Goal: Task Accomplishment & Management: Complete application form

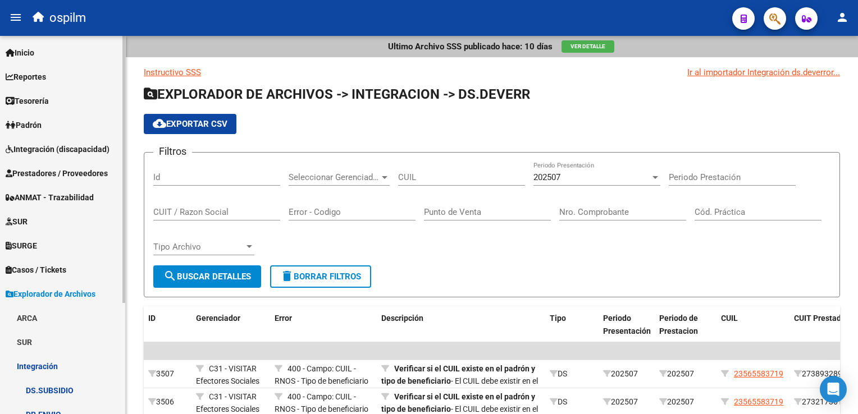
click at [76, 147] on span "Integración (discapacidad)" at bounding box center [58, 149] width 104 height 12
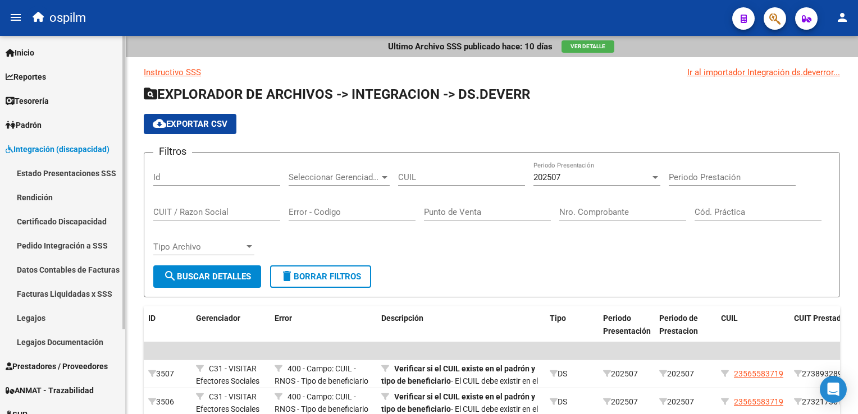
click at [58, 175] on link "Estado Presentaciones SSS" at bounding box center [62, 173] width 125 height 24
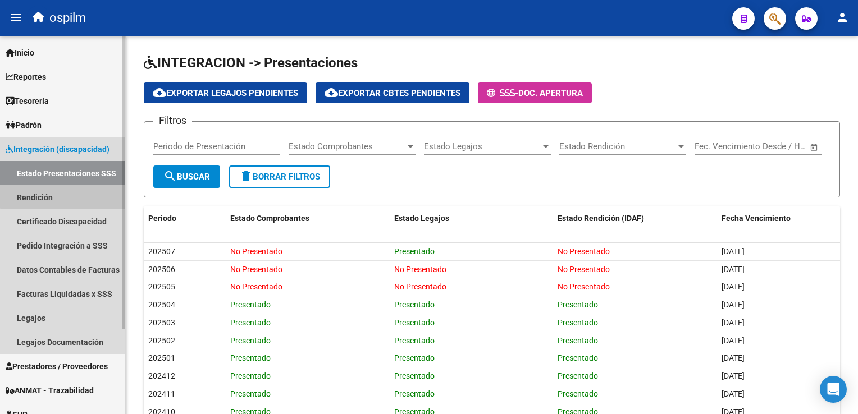
click at [73, 188] on link "Rendición" at bounding box center [62, 197] width 125 height 24
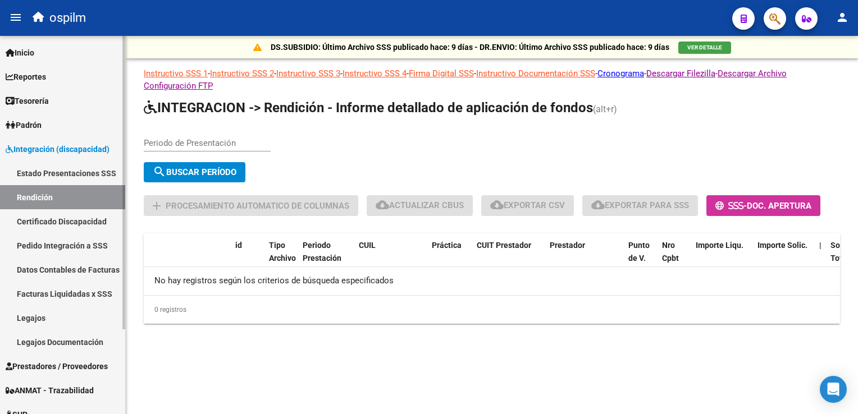
click at [81, 176] on link "Estado Presentaciones SSS" at bounding box center [62, 173] width 125 height 24
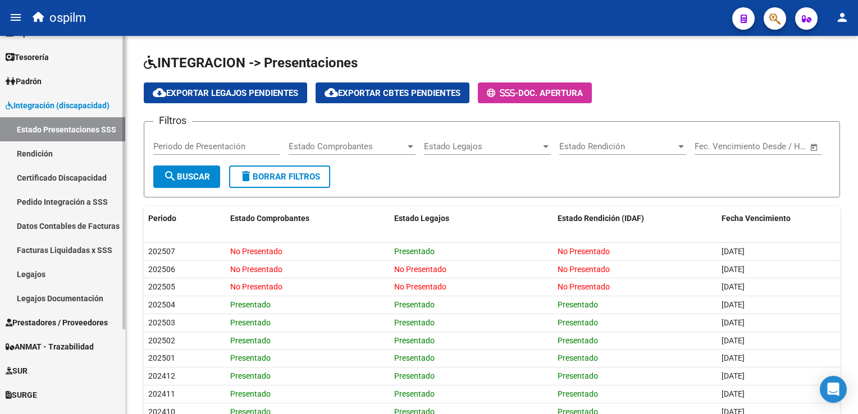
scroll to position [108, 0]
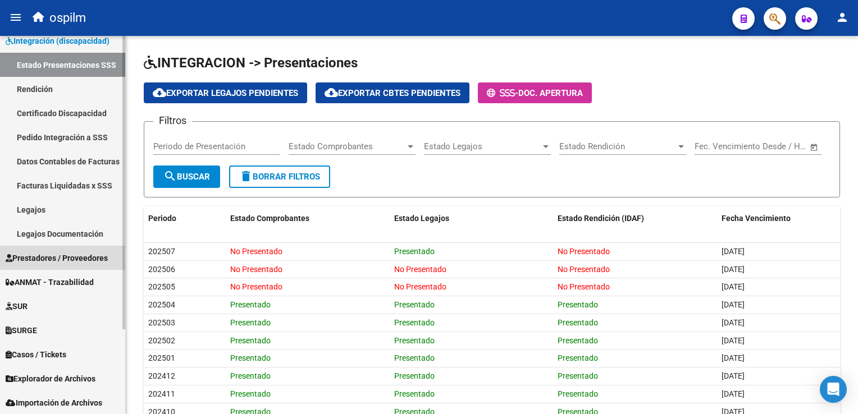
click at [67, 257] on span "Prestadores / Proveedores" at bounding box center [57, 258] width 102 height 12
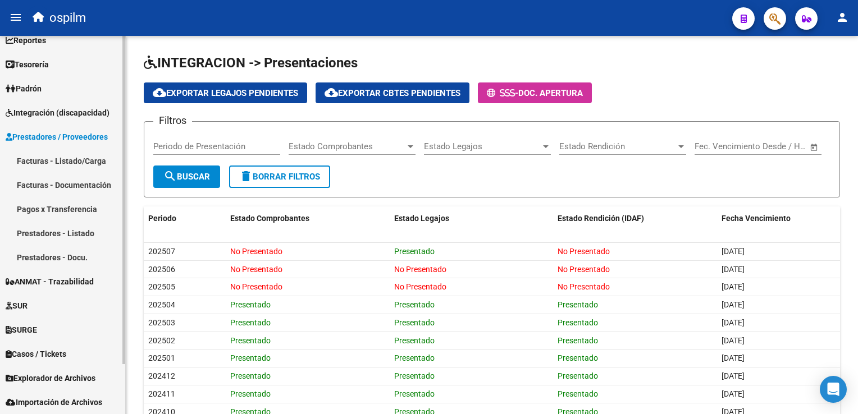
scroll to position [36, 0]
click at [87, 185] on link "Facturas - Documentación" at bounding box center [62, 185] width 125 height 24
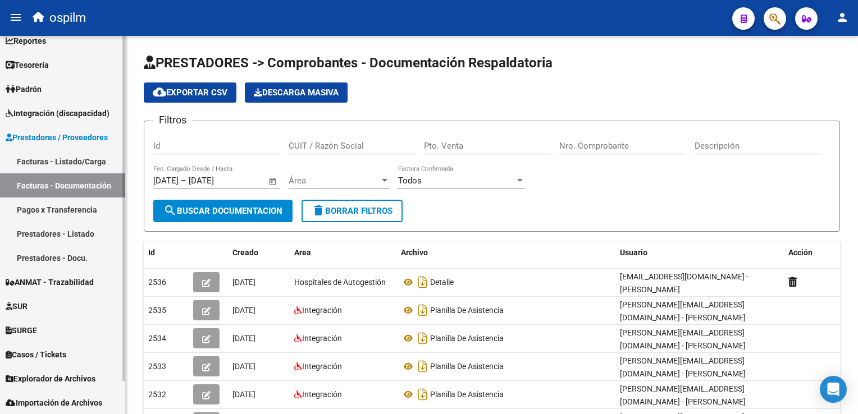
click at [79, 214] on link "Pagos x Transferencia" at bounding box center [62, 210] width 125 height 24
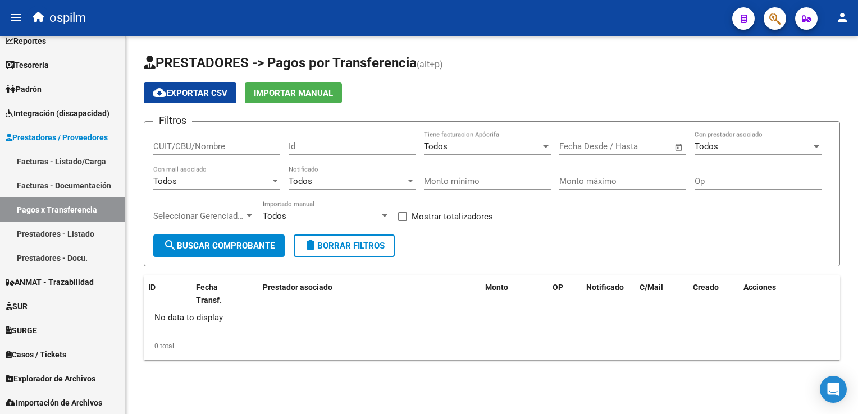
click at [194, 93] on span "cloud_download Exportar CSV" at bounding box center [190, 93] width 75 height 10
click at [200, 94] on span "cloud_download Exportar CSV" at bounding box center [190, 93] width 75 height 10
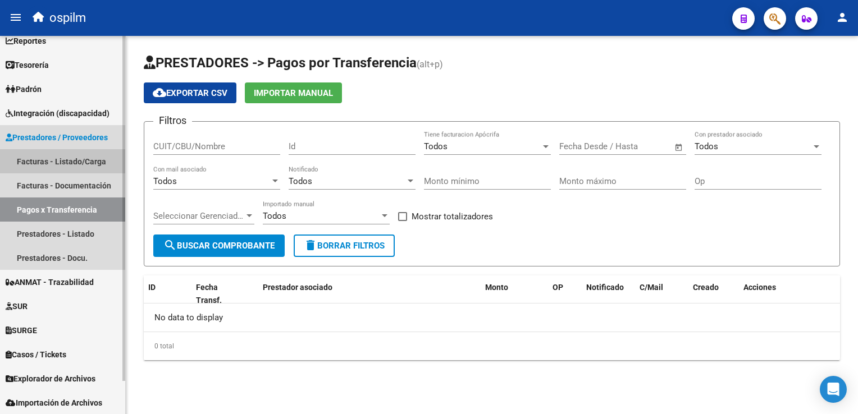
click at [58, 167] on link "Facturas - Listado/Carga" at bounding box center [62, 161] width 125 height 24
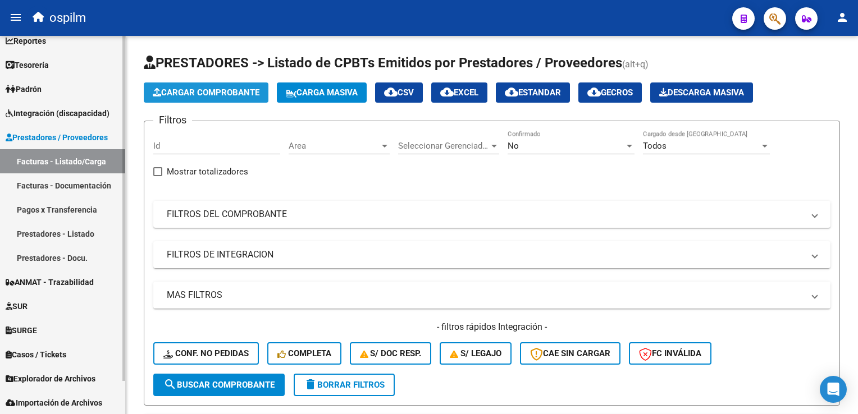
click at [180, 101] on button "Cargar Comprobante" at bounding box center [206, 93] width 125 height 20
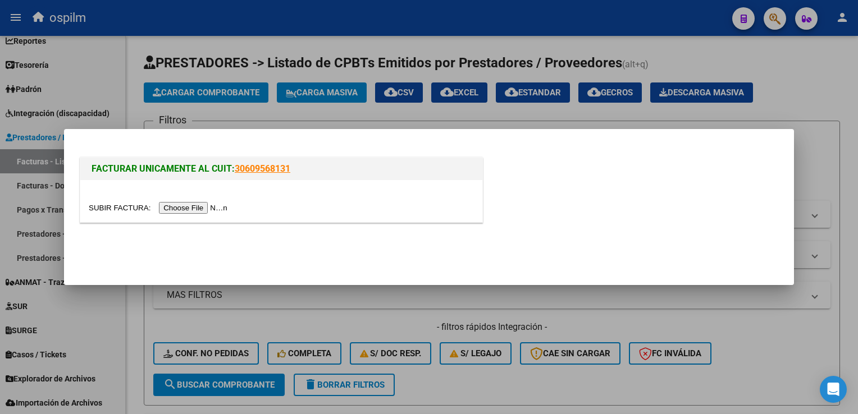
click at [170, 210] on input "file" at bounding box center [160, 208] width 142 height 12
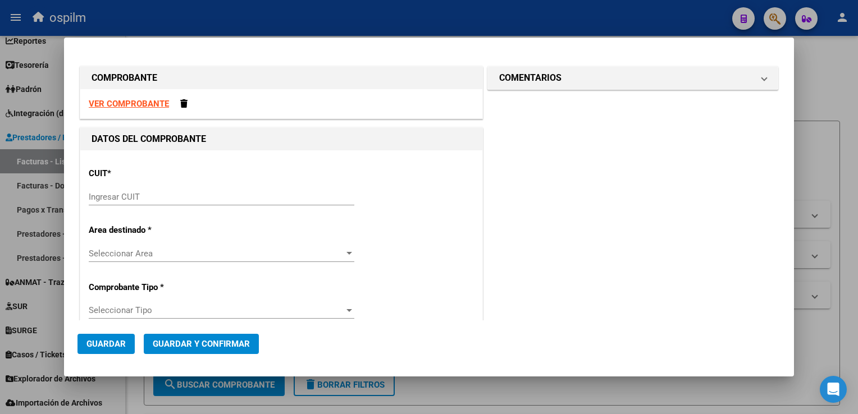
click at [253, 194] on input "Ingresar CUIT" at bounding box center [222, 197] width 266 height 10
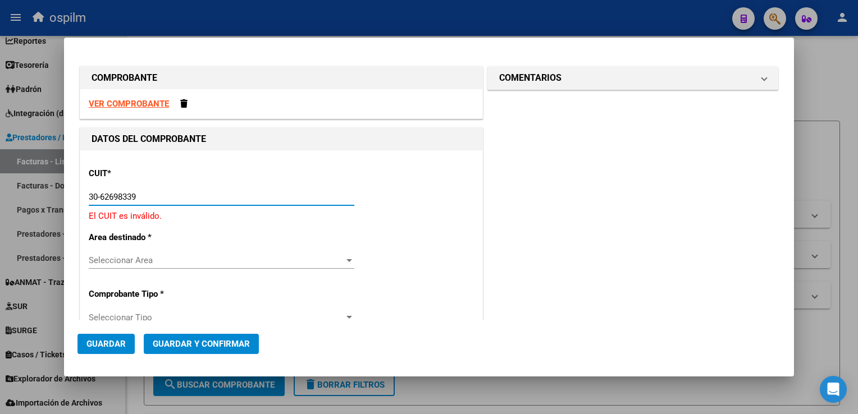
type input "30-62698339-8"
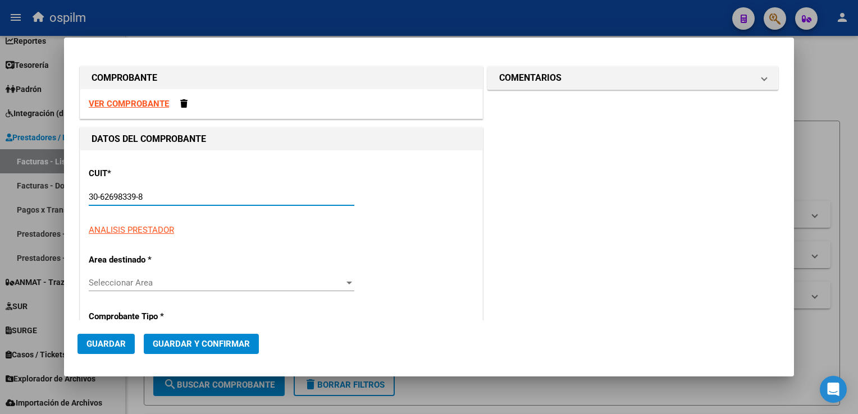
type input "153"
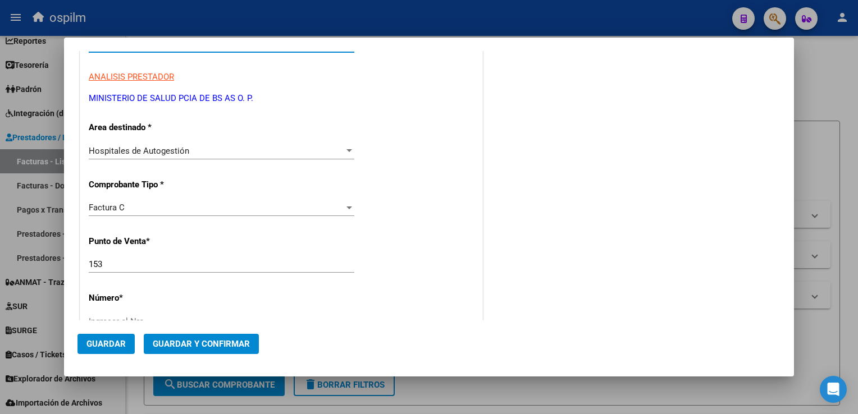
scroll to position [168, 0]
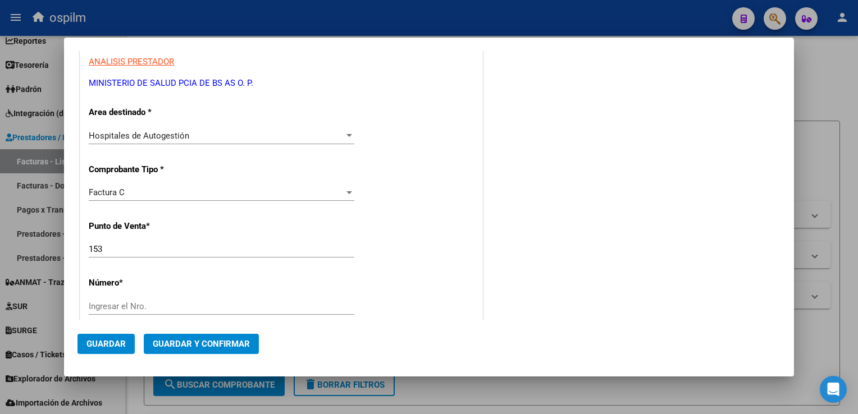
type input "30-62698339-8"
click at [195, 239] on div "CUIT * 30-62698339-8 Ingresar CUIT ANALISIS PRESTADOR MINISTERIO DE SALUD PCIA …" at bounding box center [281, 380] width 402 height 796
click at [200, 244] on input "153" at bounding box center [222, 249] width 266 height 10
type input "167"
click at [211, 306] on input "Ingresar el Nro." at bounding box center [222, 306] width 266 height 10
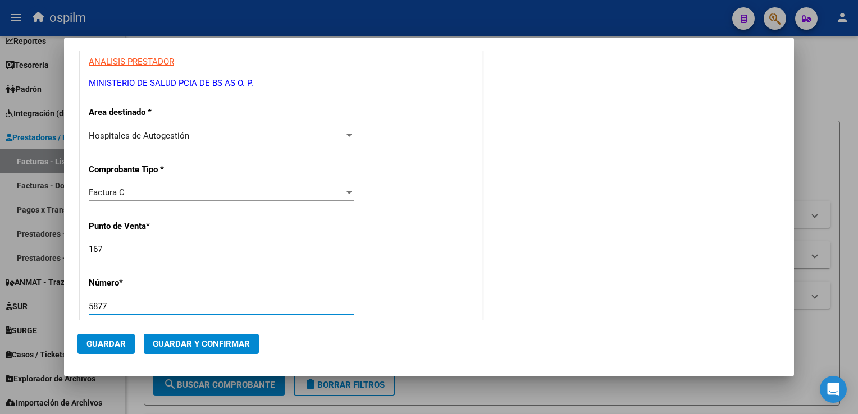
type input "5877"
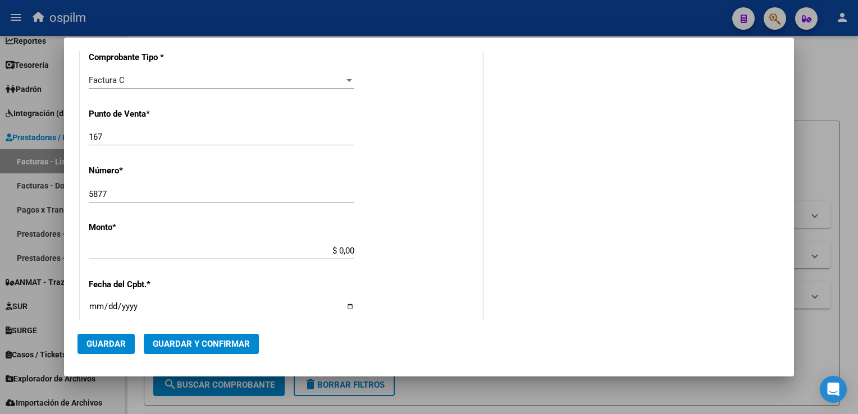
type input "$ 311.790,00"
type input "[DATE]"
type input "75348490167403"
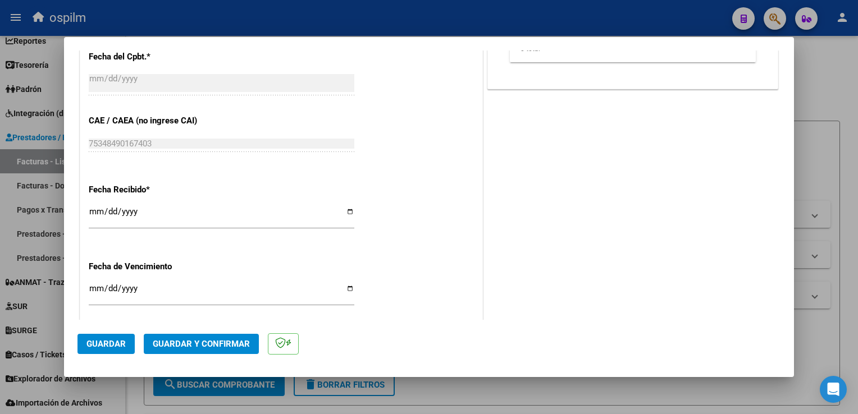
scroll to position [561, 0]
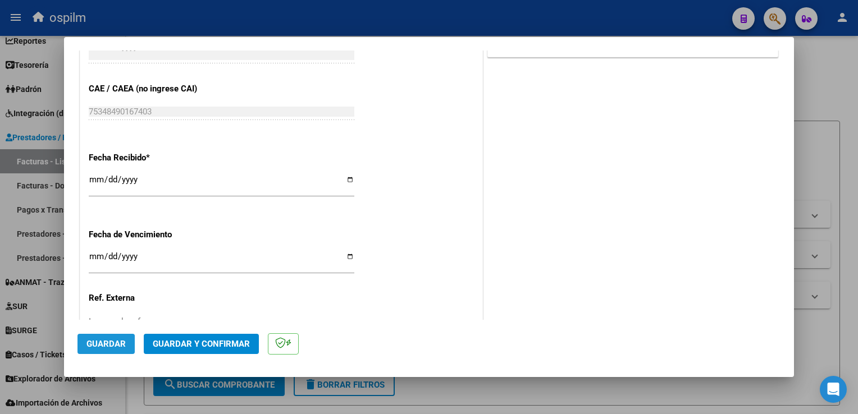
click at [103, 345] on span "Guardar" at bounding box center [105, 344] width 39 height 10
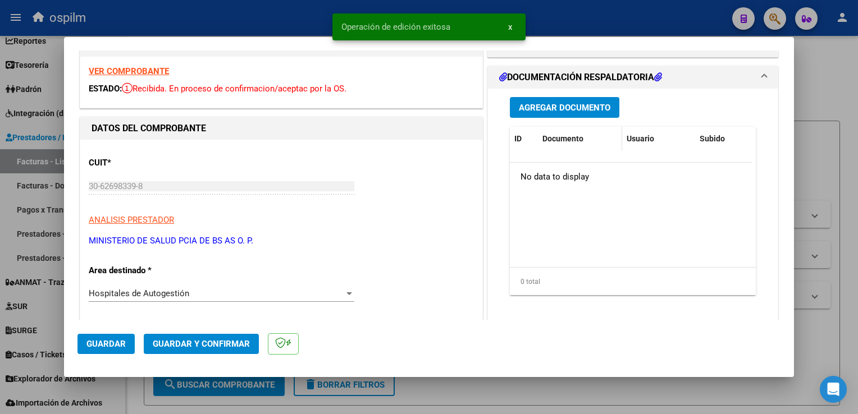
scroll to position [0, 0]
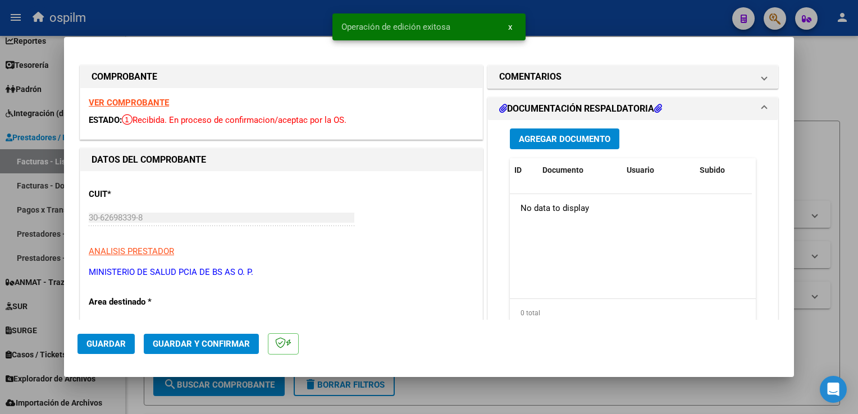
click at [578, 145] on button "Agregar Documento" at bounding box center [564, 139] width 109 height 21
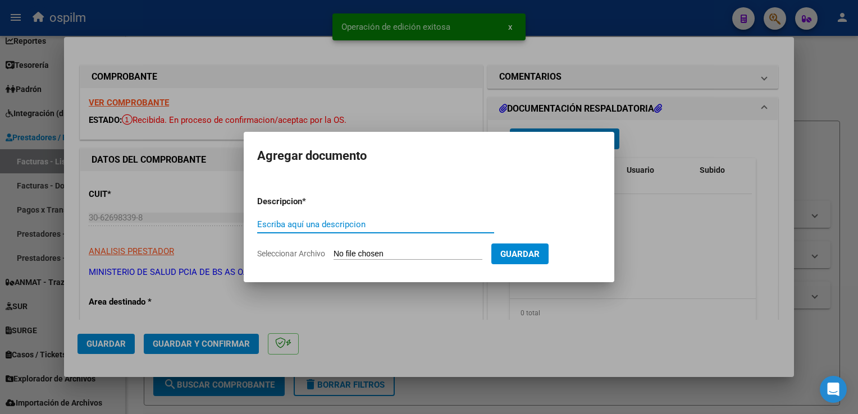
click at [274, 227] on input "Escriba aquí una descripcion" at bounding box center [375, 224] width 237 height 10
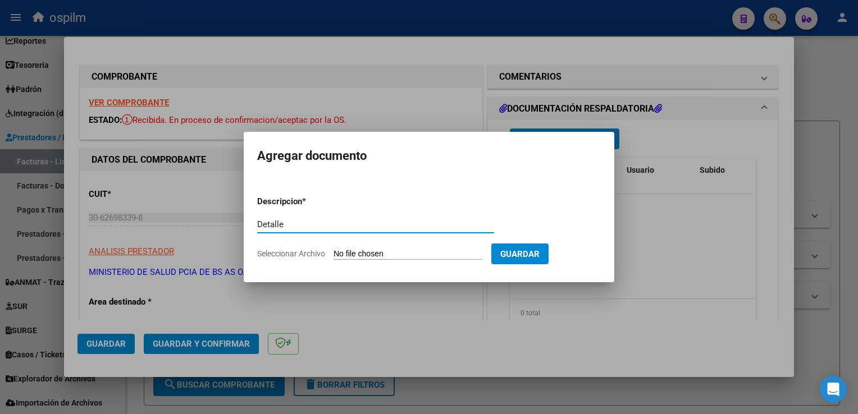
type input "Detalle"
click at [448, 251] on input "Seleccionar Archivo" at bounding box center [407, 254] width 149 height 11
type input "C:\fakepath\5877 Anexo 1.pdf"
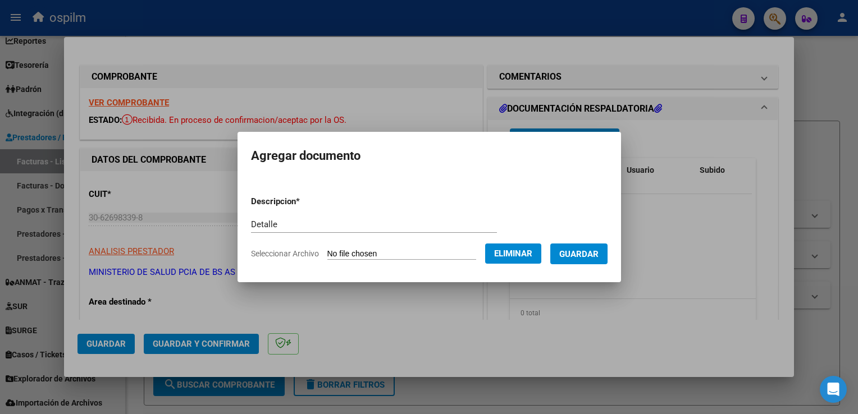
click at [598, 264] on button "Guardar" at bounding box center [578, 254] width 57 height 21
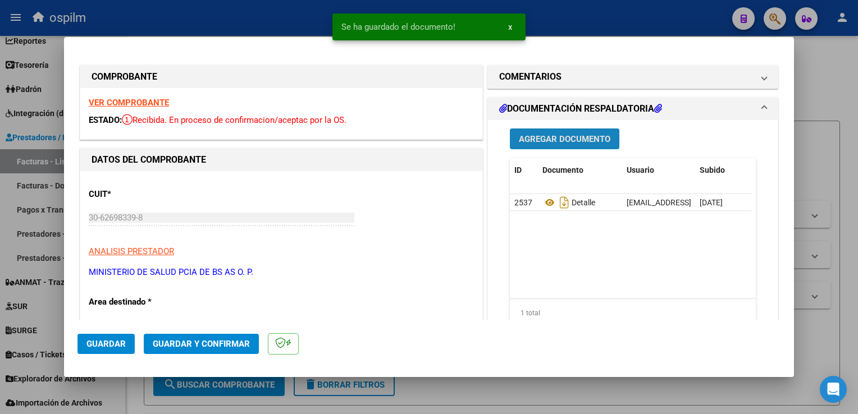
click at [600, 142] on span "Agregar Documento" at bounding box center [564, 139] width 91 height 10
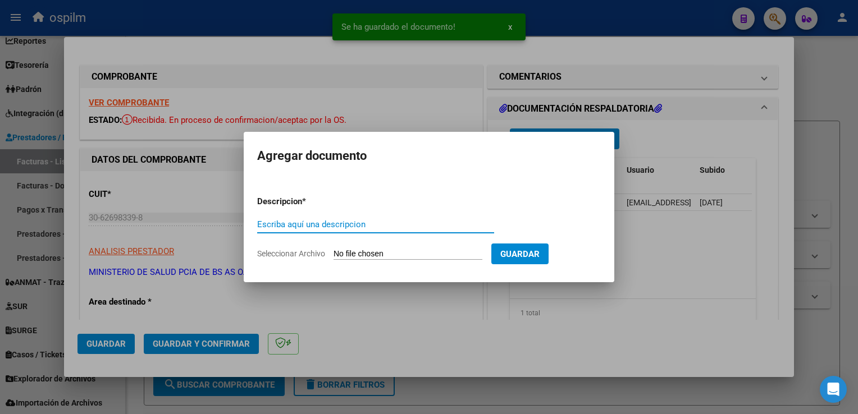
click at [415, 219] on input "Escriba aquí una descripcion" at bounding box center [375, 224] width 237 height 10
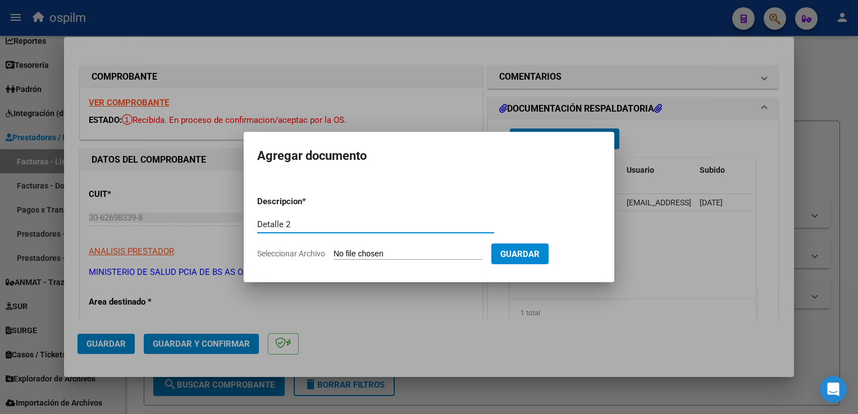
type input "Detalle 2"
click at [439, 249] on app-file-uploader "Seleccionar Archivo" at bounding box center [374, 254] width 234 height 10
click at [434, 252] on input "Seleccionar Archivo" at bounding box center [407, 254] width 149 height 11
type input "C:\fakepath\Anexo 2.pdf"
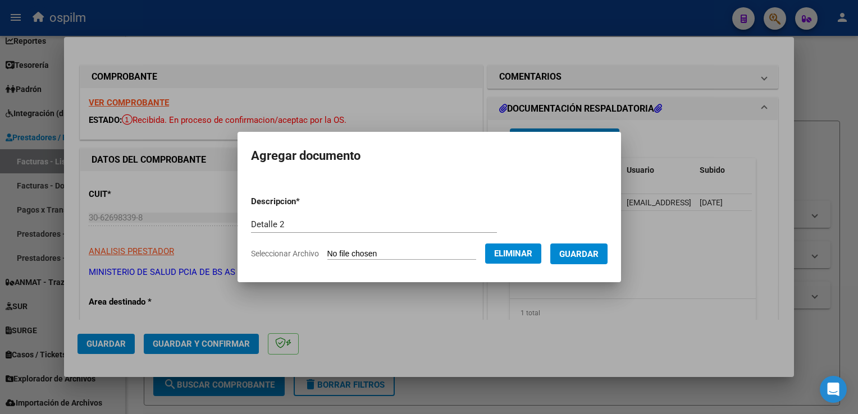
click at [583, 259] on span "Guardar" at bounding box center [578, 254] width 39 height 10
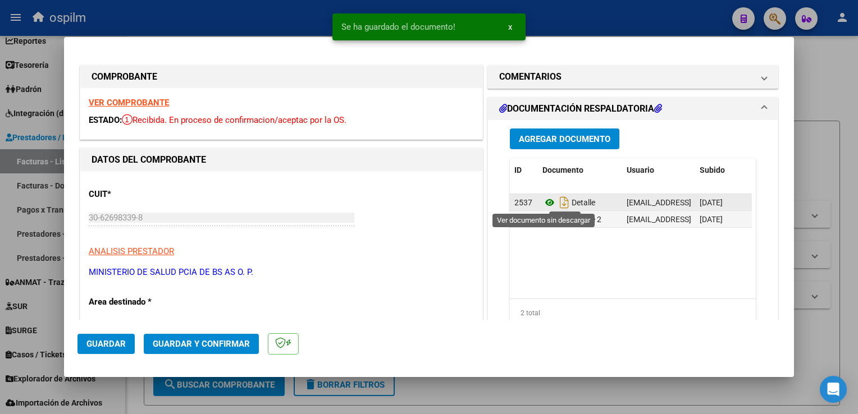
click at [547, 206] on icon at bounding box center [549, 202] width 15 height 13
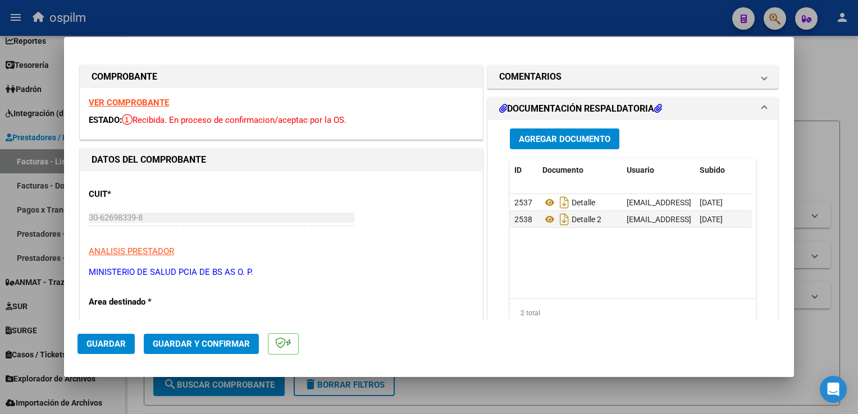
click at [218, 338] on button "Guardar y Confirmar" at bounding box center [201, 344] width 115 height 20
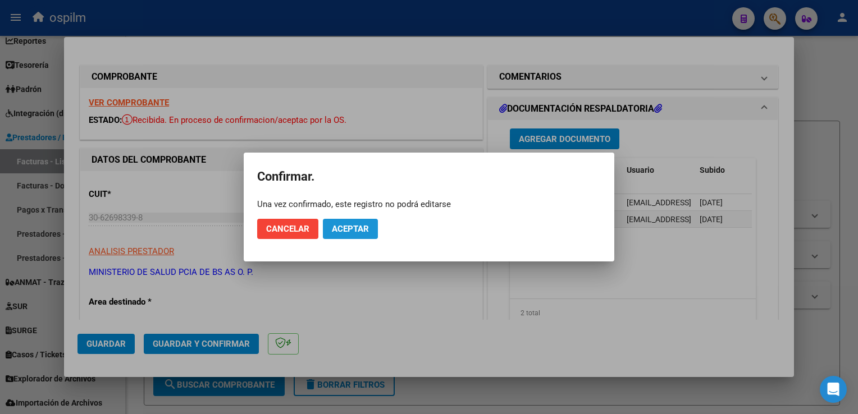
click at [360, 223] on button "Aceptar" at bounding box center [350, 229] width 55 height 20
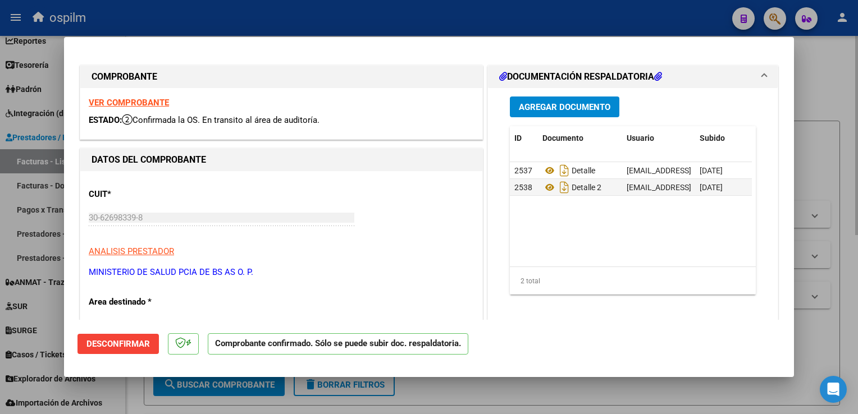
drag, startPoint x: 848, startPoint y: 138, endPoint x: 665, endPoint y: 413, distance: 330.7
click at [848, 138] on div at bounding box center [429, 207] width 858 height 414
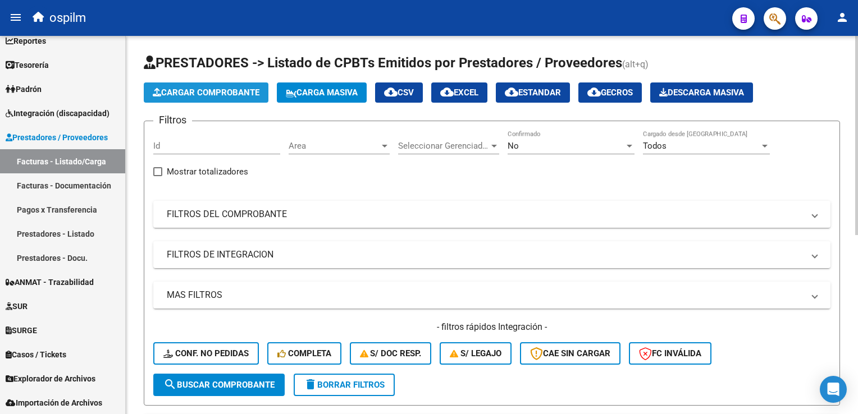
click at [193, 95] on span "Cargar Comprobante" at bounding box center [206, 93] width 107 height 10
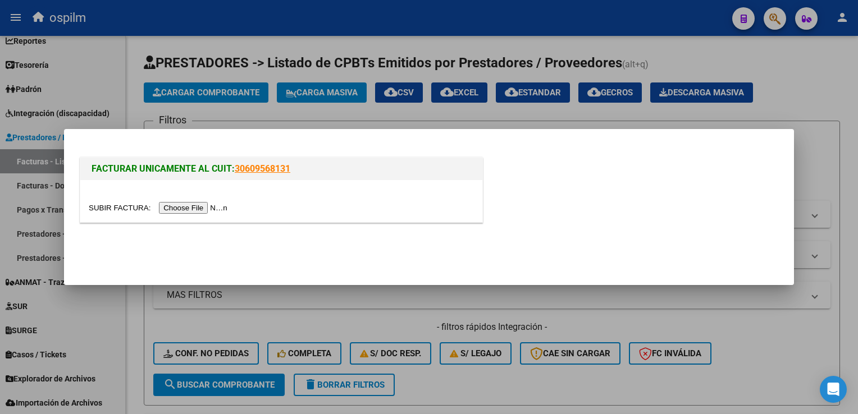
click at [183, 208] on input "file" at bounding box center [160, 208] width 142 height 12
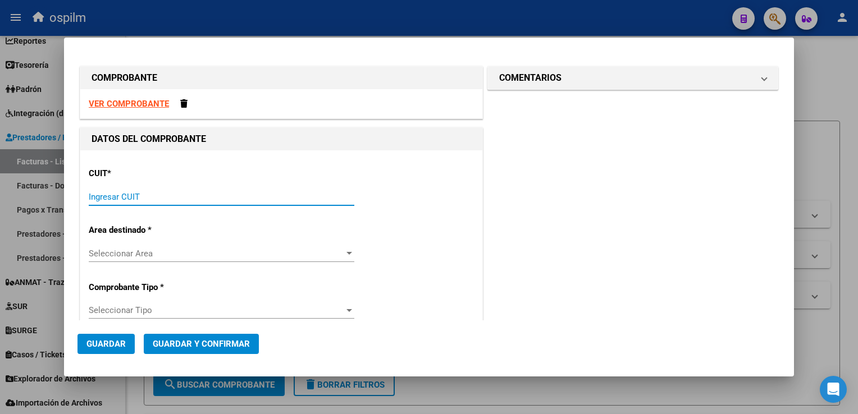
click at [168, 199] on input "Ingresar CUIT" at bounding box center [222, 197] width 266 height 10
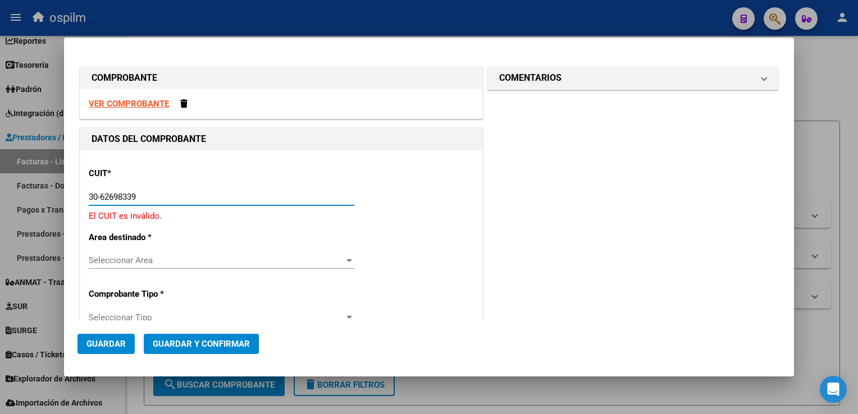
type input "30-62698339-8"
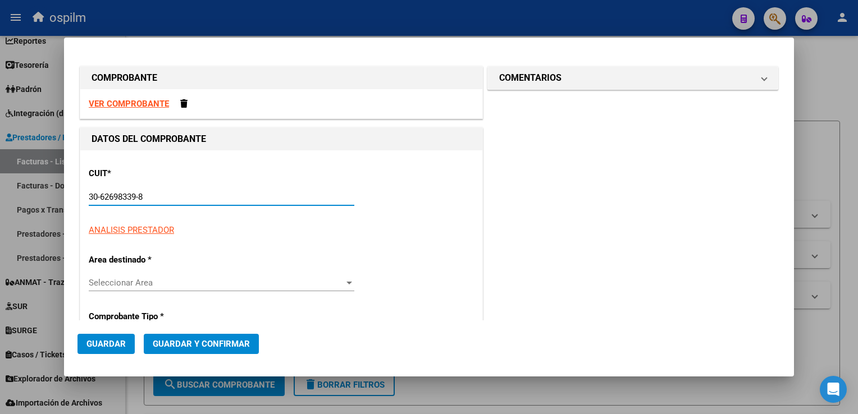
type input "155"
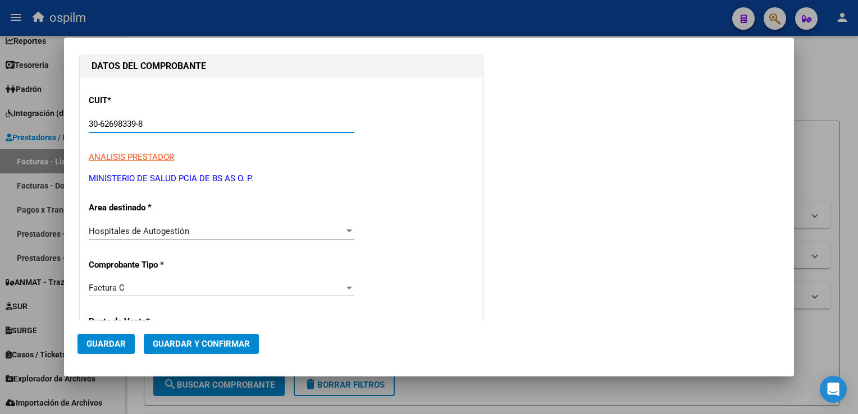
scroll to position [112, 0]
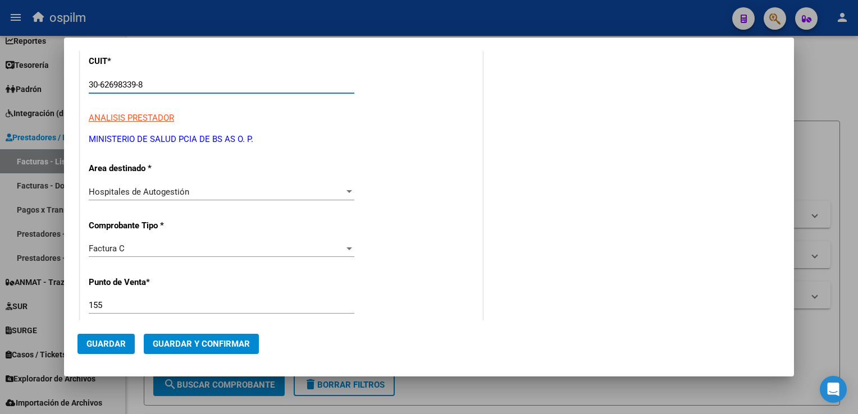
type input "30-62698339-8"
drag, startPoint x: 147, startPoint y: 302, endPoint x: 54, endPoint y: 309, distance: 92.9
click at [54, 309] on div "COMPROBANTE VER COMPROBANTE DATOS DEL COMPROBANTE CUIT * 30-62698339-8 Ingresar…" at bounding box center [429, 207] width 858 height 414
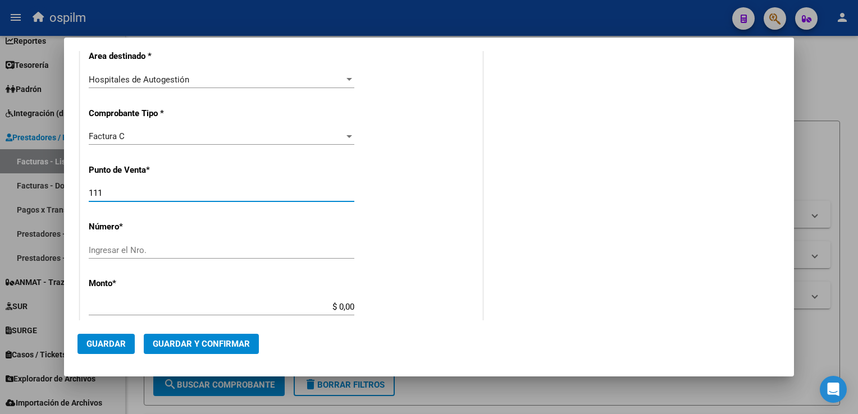
type input "111"
click at [169, 245] on input "Ingresar el Nro." at bounding box center [222, 250] width 266 height 10
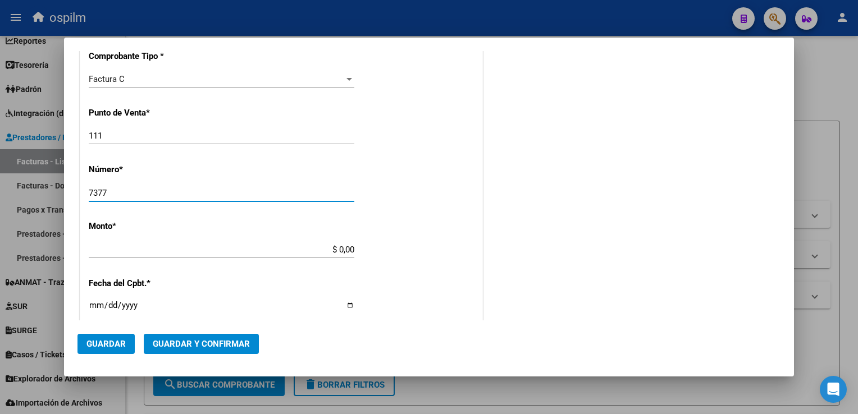
scroll to position [393, 0]
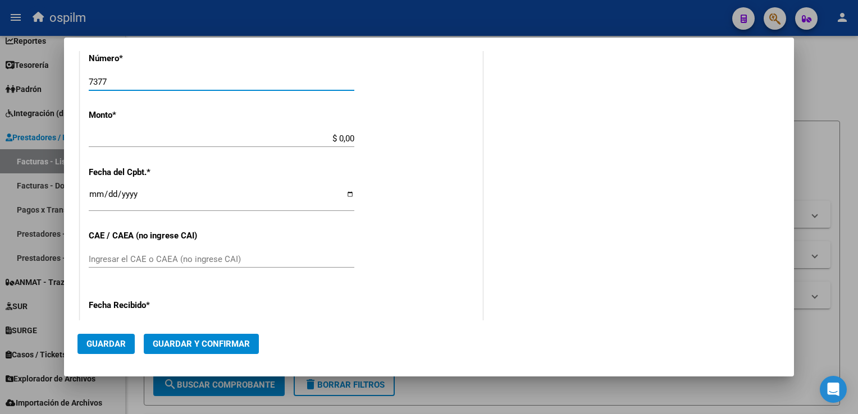
type input "7377"
click at [292, 143] on input "$ 0,00" at bounding box center [222, 139] width 266 height 10
type input "$ 40.865,00"
type input "[DATE]"
type input "75358866963557"
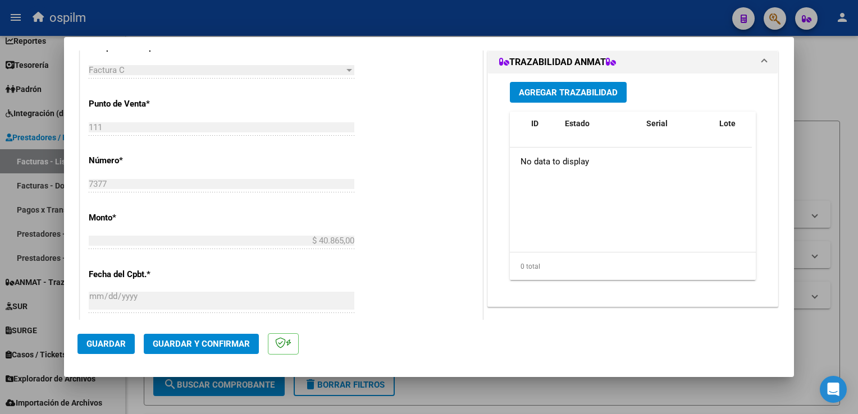
scroll to position [0, 0]
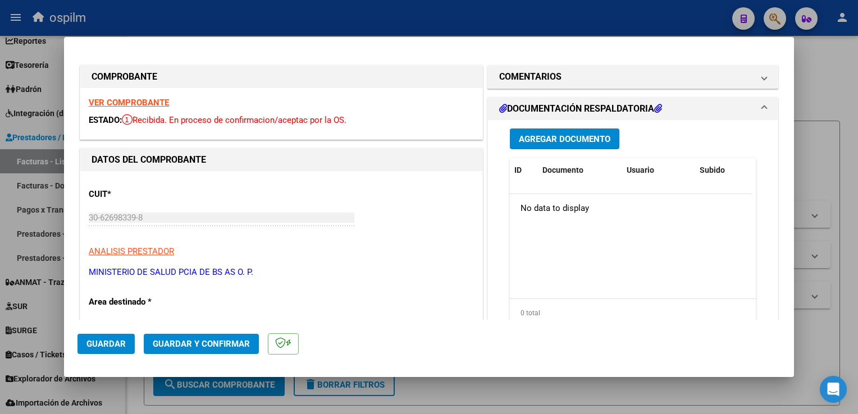
click at [568, 139] on span "Agregar Documento" at bounding box center [564, 139] width 91 height 10
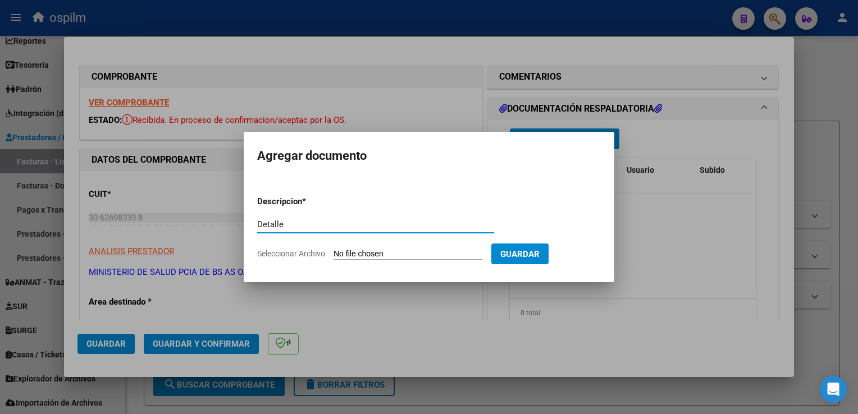
type input "Detalle"
click at [400, 246] on form "Descripcion * Detalle Escriba aquí una descripcion Seleccionar Archivo Guardar" at bounding box center [429, 228] width 344 height 82
click at [400, 255] on input "Seleccionar Archivo" at bounding box center [407, 254] width 149 height 11
type input "C:\fakepath\Anexo 7377.pdf"
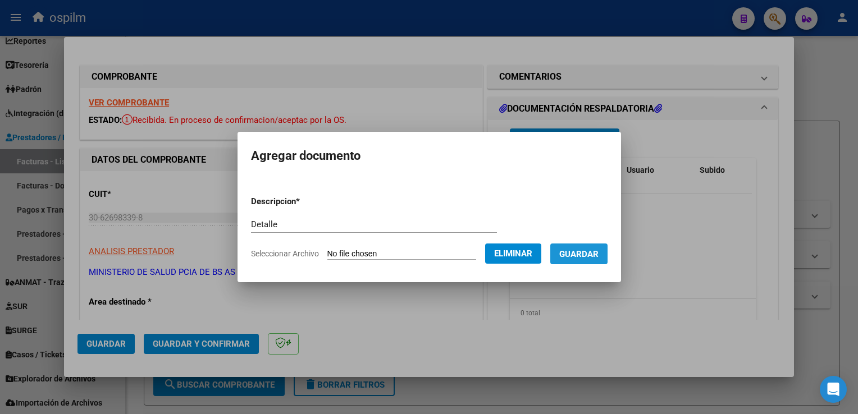
click at [586, 250] on span "Guardar" at bounding box center [578, 254] width 39 height 10
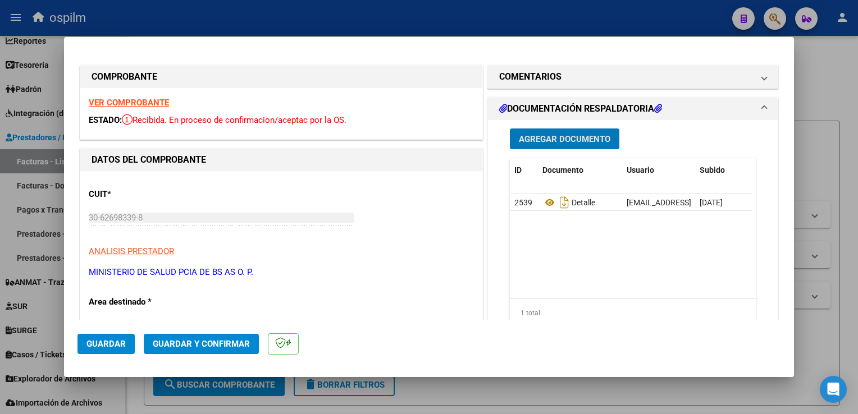
click at [191, 348] on span "Guardar y Confirmar" at bounding box center [201, 344] width 97 height 10
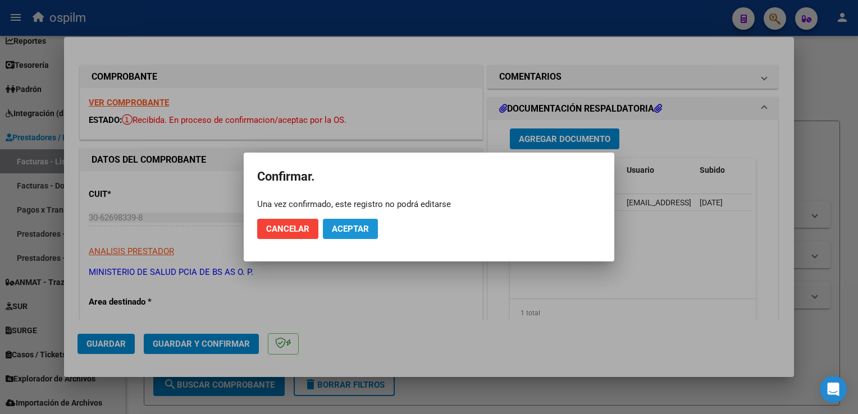
click at [364, 227] on span "Aceptar" at bounding box center [350, 229] width 37 height 10
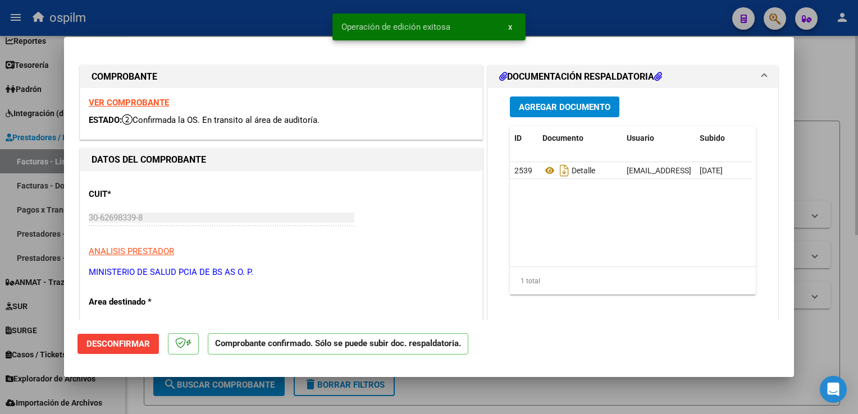
click at [851, 259] on div at bounding box center [429, 207] width 858 height 414
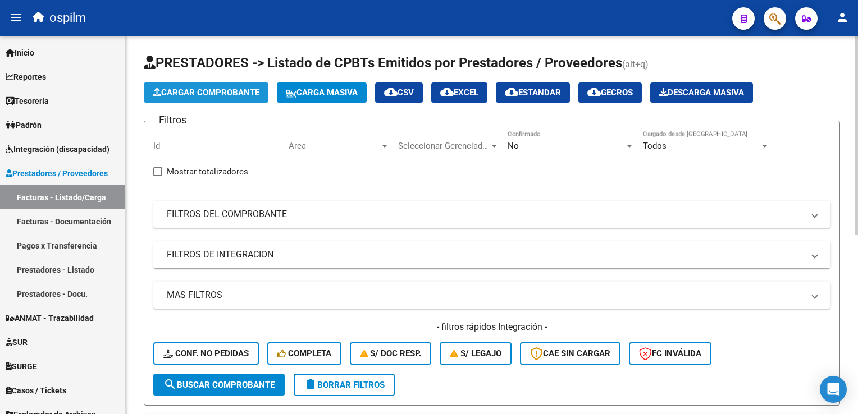
click at [209, 88] on span "Cargar Comprobante" at bounding box center [206, 93] width 107 height 10
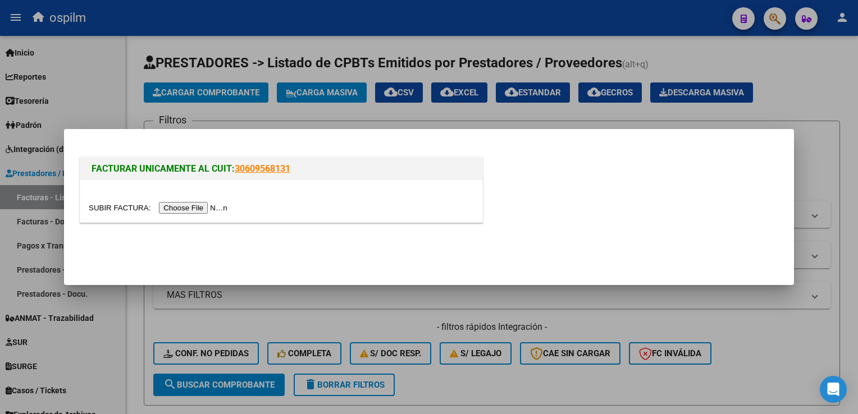
click at [182, 209] on input "file" at bounding box center [160, 208] width 142 height 12
click at [782, 160] on mat-dialog-content "FACTURAR UNICAMENTE AL CUIT: 30609568131" at bounding box center [429, 186] width 730 height 87
click at [191, 208] on input "file" at bounding box center [160, 208] width 142 height 12
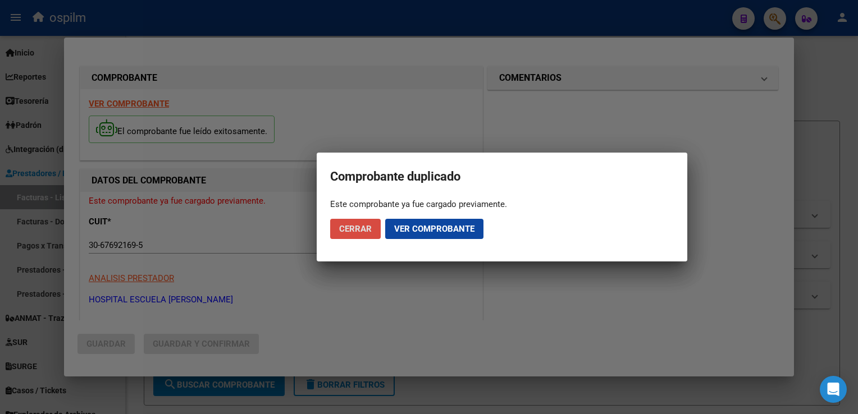
click at [360, 235] on button "Cerrar" at bounding box center [355, 229] width 51 height 20
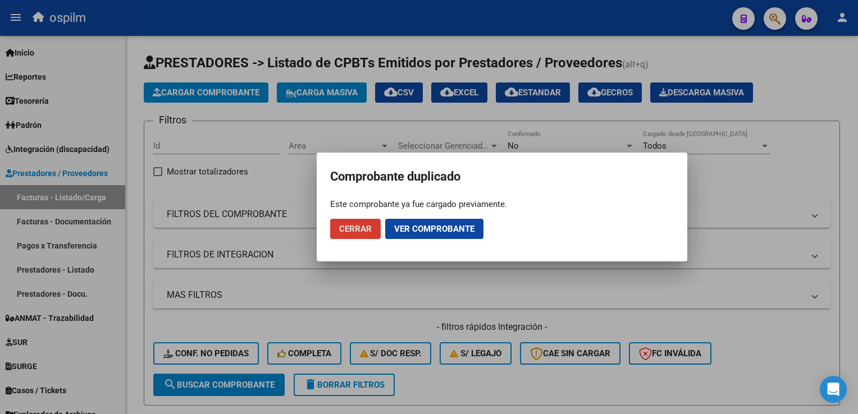
click at [360, 235] on button "Cerrar" at bounding box center [355, 229] width 51 height 20
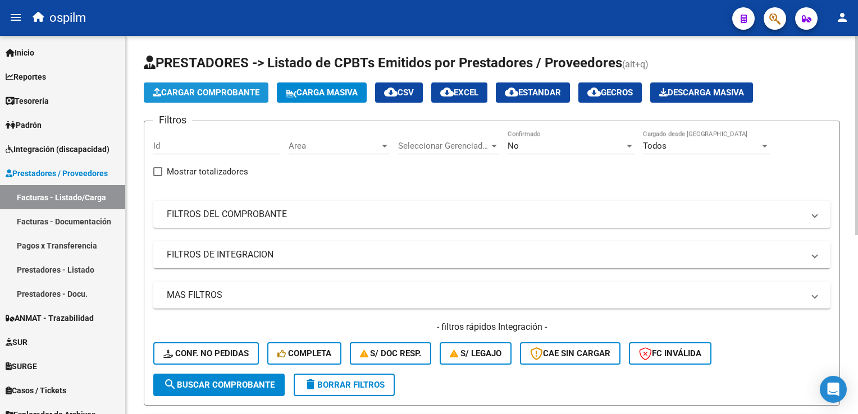
click at [203, 96] on span "Cargar Comprobante" at bounding box center [206, 93] width 107 height 10
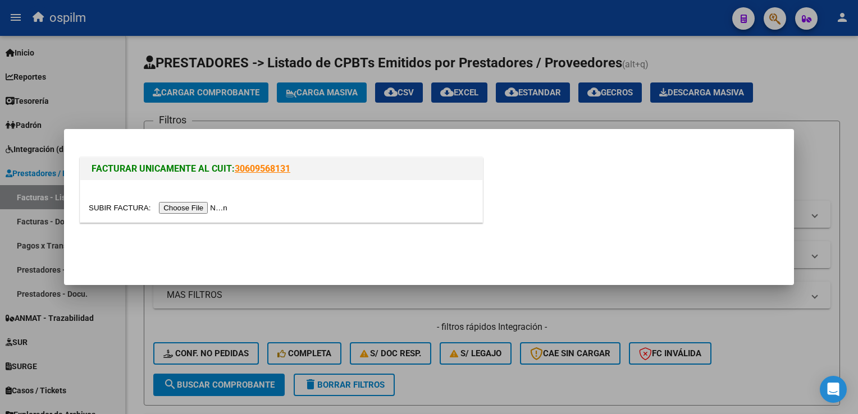
click at [168, 207] on input "file" at bounding box center [160, 208] width 142 height 12
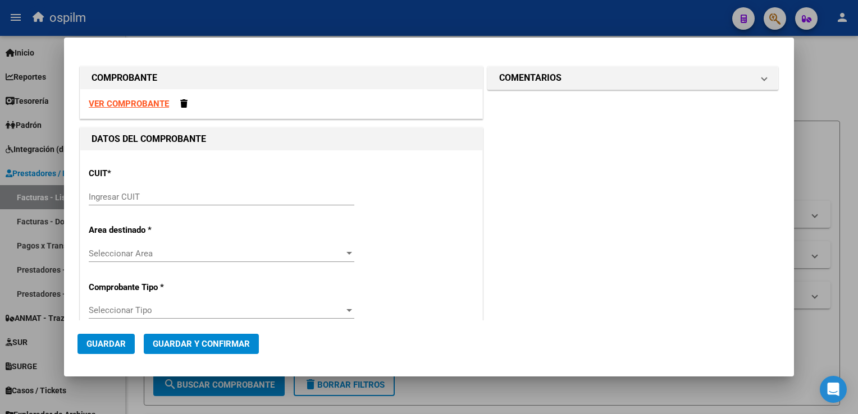
click at [108, 99] on strong "VER COMPROBANTE" at bounding box center [129, 104] width 80 height 10
click at [193, 183] on div "CUIT * Ingresar CUIT" at bounding box center [281, 187] width 385 height 57
click at [182, 199] on input "Ingresar CUIT" at bounding box center [222, 197] width 266 height 10
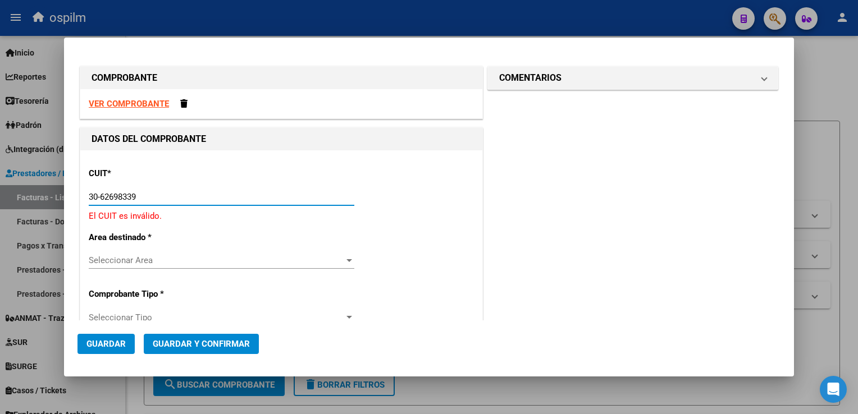
type input "30-62698339-8"
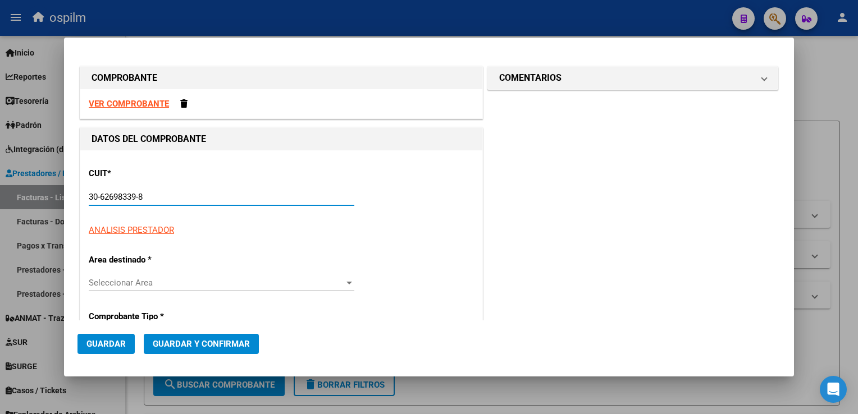
type input "114"
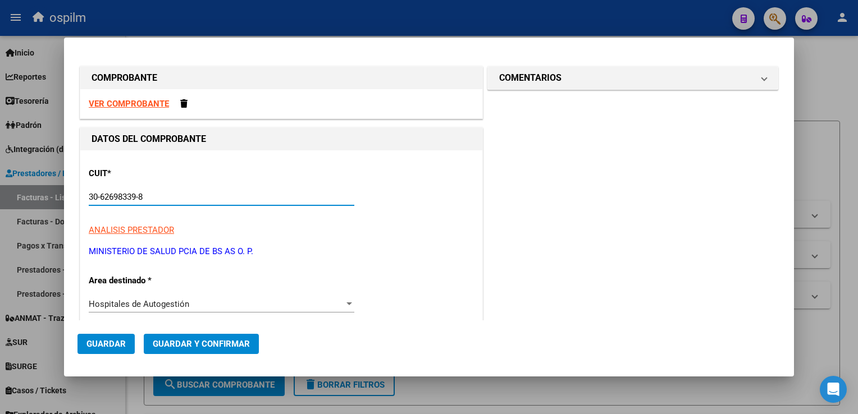
scroll to position [112, 0]
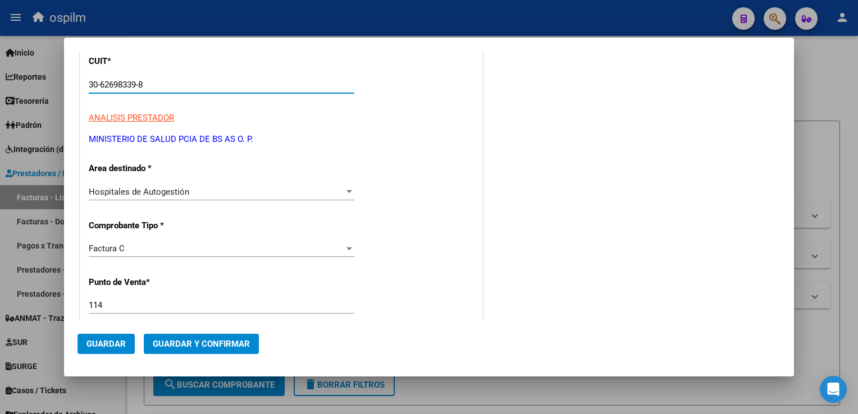
type input "30-62698339-8"
click at [154, 306] on input "114" at bounding box center [222, 305] width 266 height 10
type input "124"
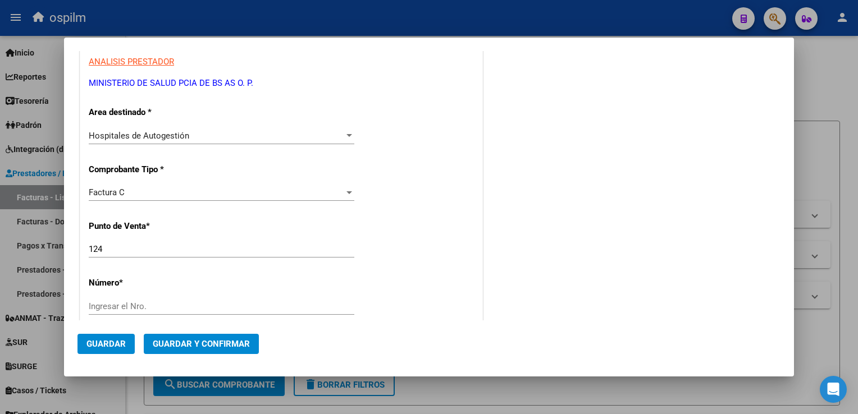
click at [154, 306] on input "Ingresar el Nro." at bounding box center [222, 306] width 266 height 10
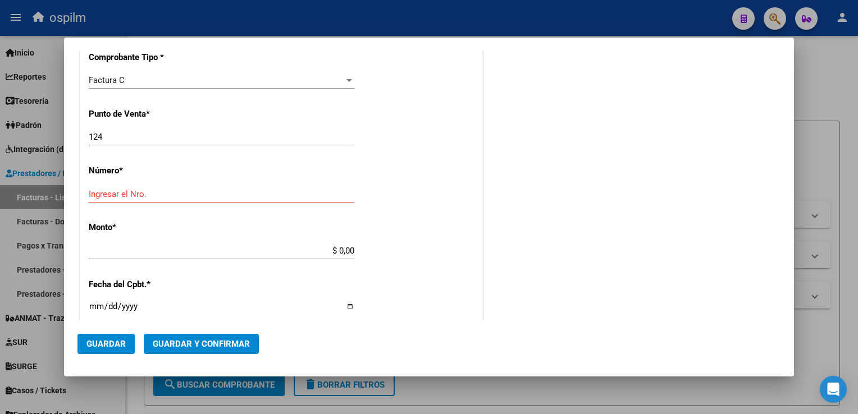
click at [141, 199] on div "Ingresar el Nro." at bounding box center [222, 194] width 266 height 17
type input "17170"
click at [388, 204] on div "CUIT * 30-62698339-8 Ingresar CUIT ANALISIS PRESTADOR MINISTERIO DE SALUD PCIA …" at bounding box center [281, 268] width 402 height 796
type input "$ 643.686,00"
type input "[DATE]"
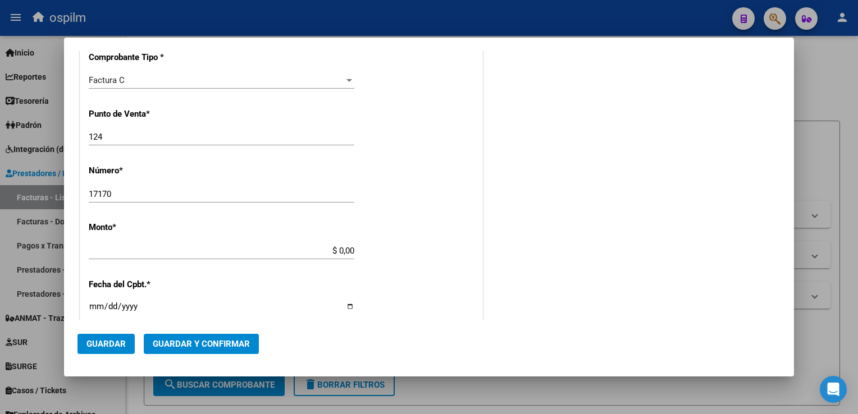
type input "75348243718163"
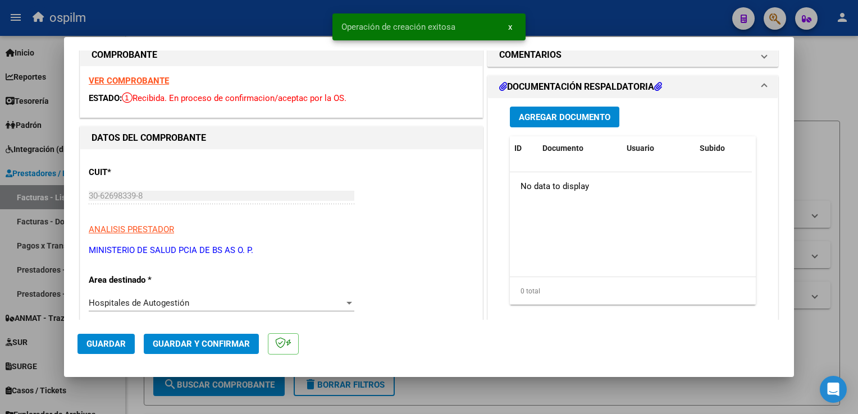
scroll to position [0, 0]
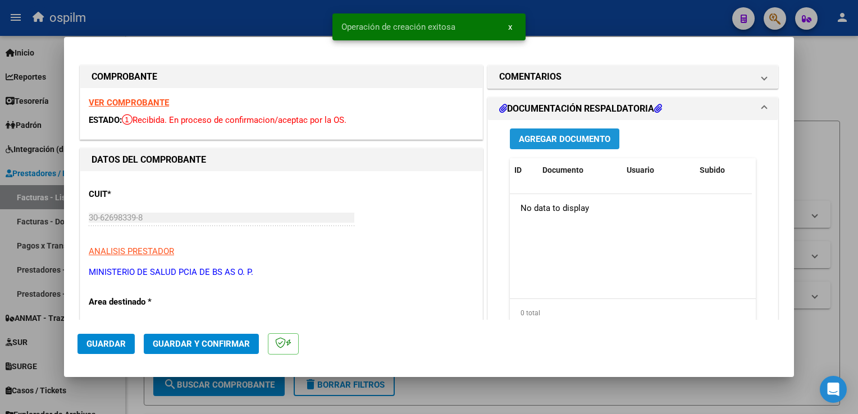
click at [544, 139] on span "Agregar Documento" at bounding box center [564, 139] width 91 height 10
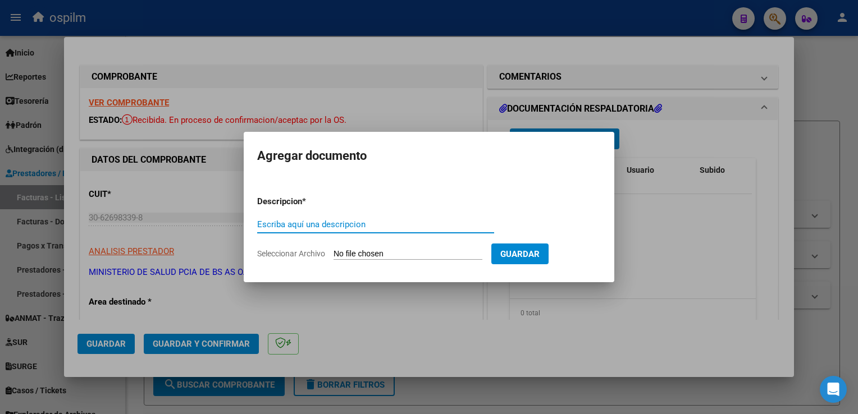
click at [373, 220] on input "Escriba aquí una descripcion" at bounding box center [375, 224] width 237 height 10
type input "Detalle"
click at [464, 250] on input "Seleccionar Archivo" at bounding box center [407, 254] width 149 height 11
type input "C:\fakepath\Anexo 17170.pdf"
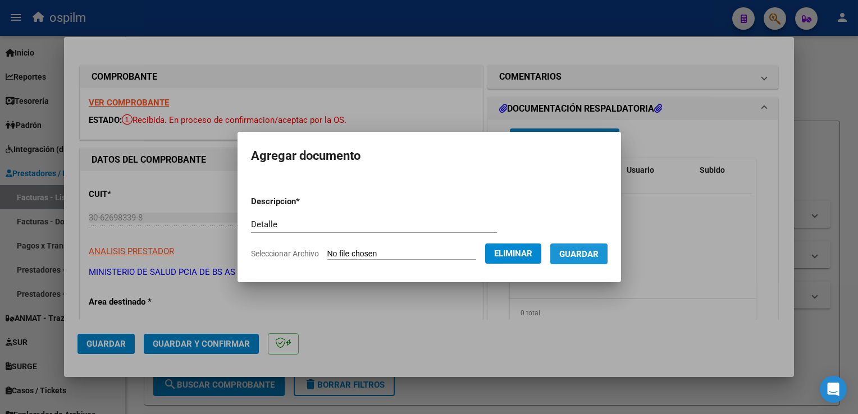
click at [592, 260] on button "Guardar" at bounding box center [578, 254] width 57 height 21
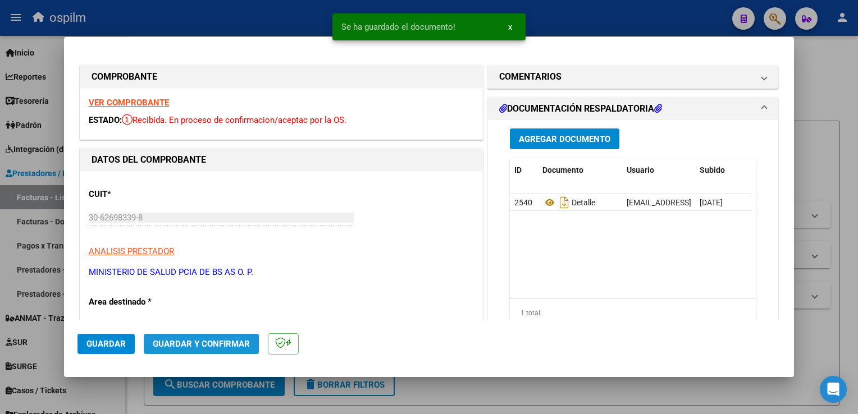
click at [196, 348] on span "Guardar y Confirmar" at bounding box center [201, 344] width 97 height 10
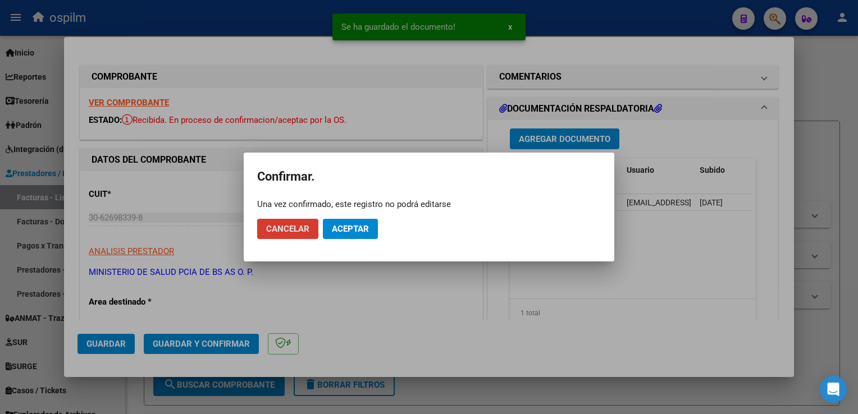
click at [350, 237] on button "Aceptar" at bounding box center [350, 229] width 55 height 20
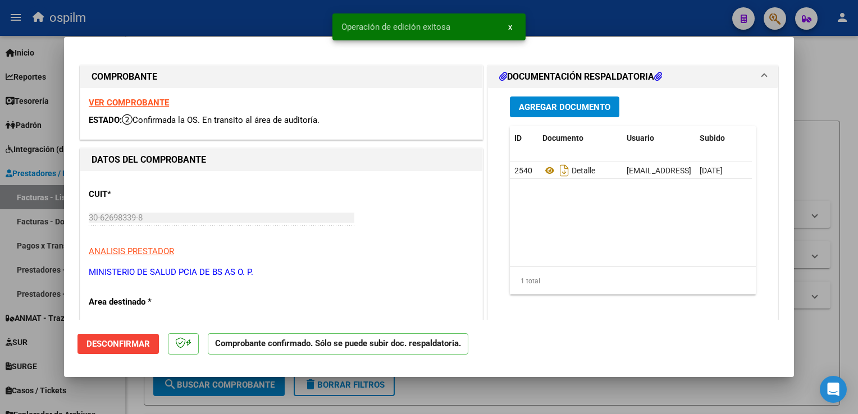
click at [828, 156] on div at bounding box center [429, 207] width 858 height 414
type input "$ 0,00"
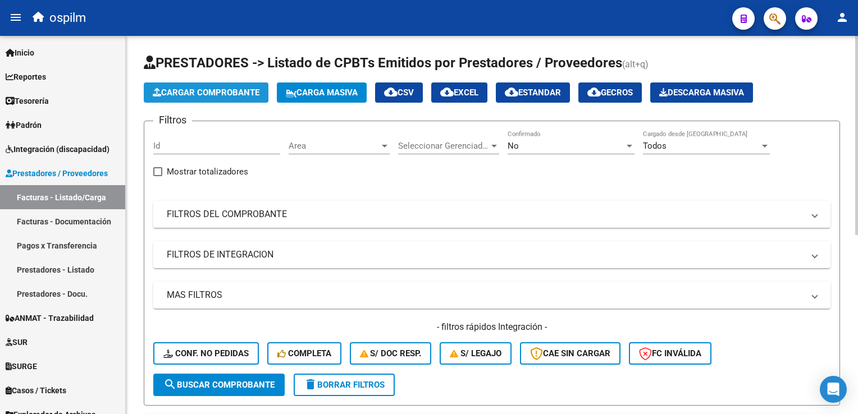
click at [196, 91] on span "Cargar Comprobante" at bounding box center [206, 93] width 107 height 10
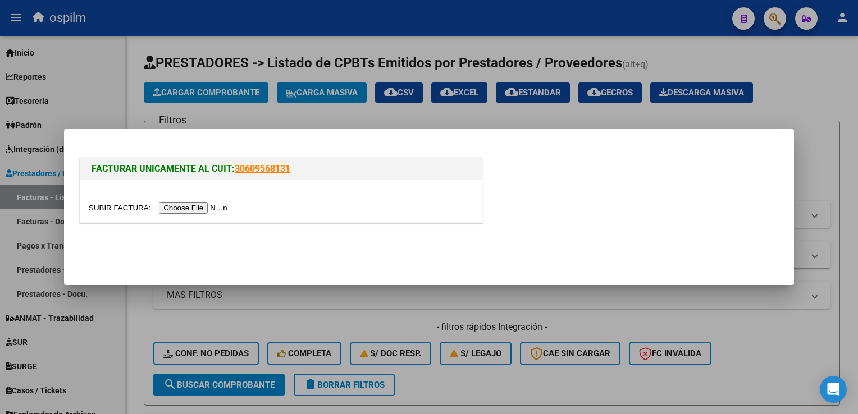
click at [203, 211] on input "file" at bounding box center [160, 208] width 142 height 12
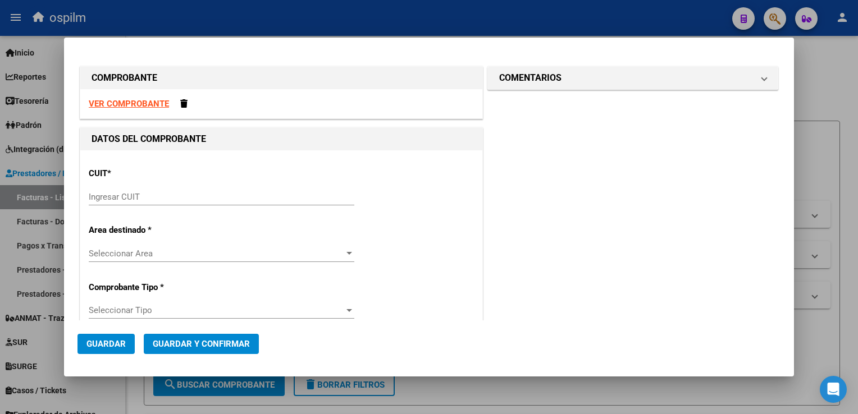
click at [183, 198] on input "Ingresar CUIT" at bounding box center [222, 197] width 266 height 10
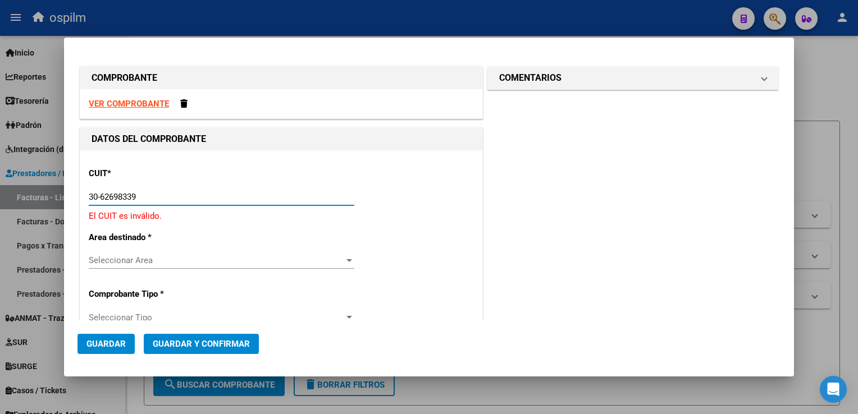
type input "30-62698339-8"
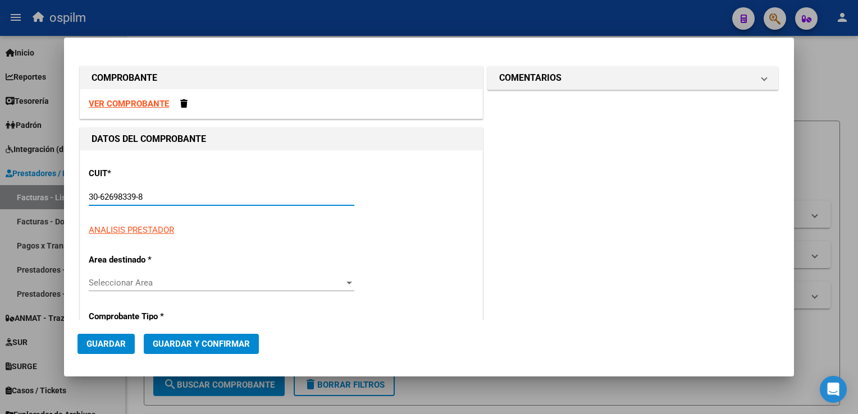
type input "155"
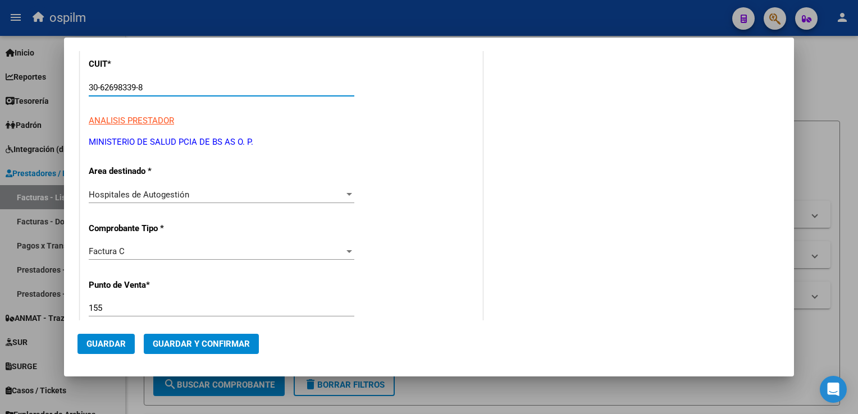
scroll to position [112, 0]
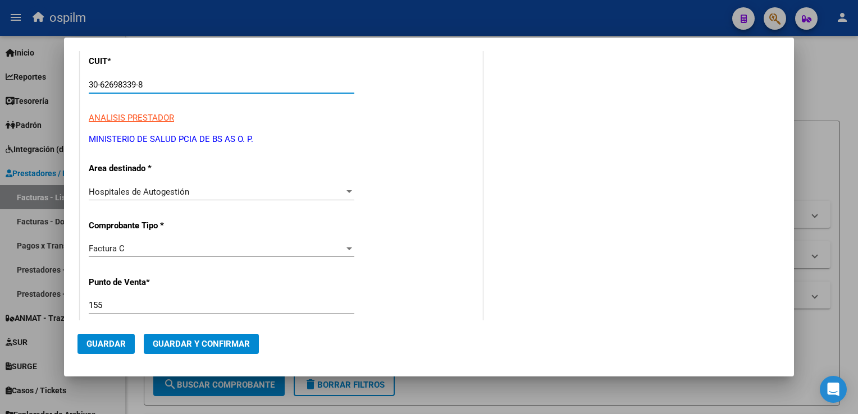
type input "30-62698339-8"
drag, startPoint x: 133, startPoint y: 303, endPoint x: 65, endPoint y: 310, distance: 68.3
click at [65, 310] on mat-dialog-content "COMPROBANTE VER COMPROBANTE DATOS DEL COMPROBANTE CUIT * 30-62698339-8 Ingresar…" at bounding box center [429, 185] width 730 height 269
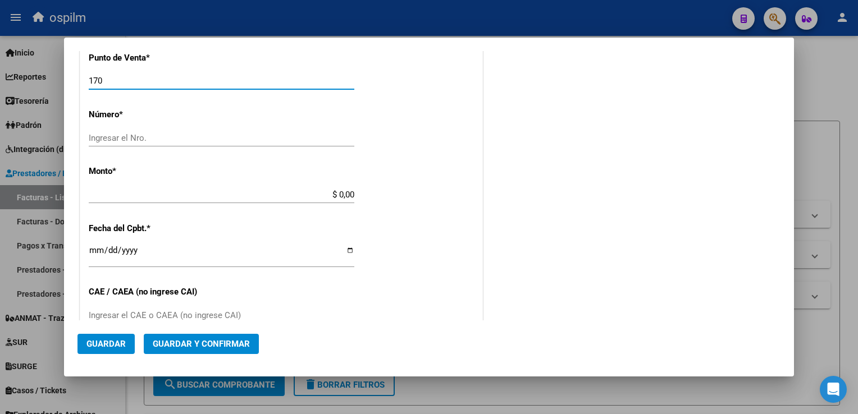
type input "170"
click at [128, 187] on div "$ 0,00 Ingresar el monto" at bounding box center [222, 194] width 266 height 17
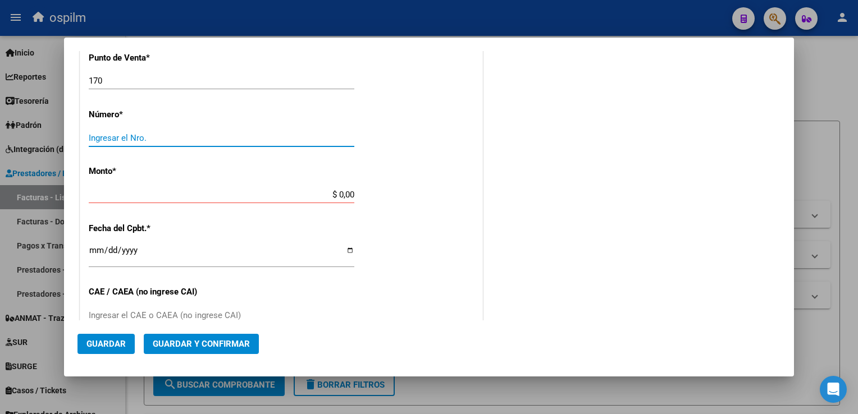
click at [139, 134] on input "Ingresar el Nro." at bounding box center [222, 138] width 266 height 10
type input "4117"
click at [337, 160] on div "CUIT * 30-62698339-8 Ingresar CUIT ANALISIS PRESTADOR MINISTERIO DE SALUD PCIA …" at bounding box center [281, 212] width 402 height 796
type input "$ 833.408,00"
type input "[DATE]"
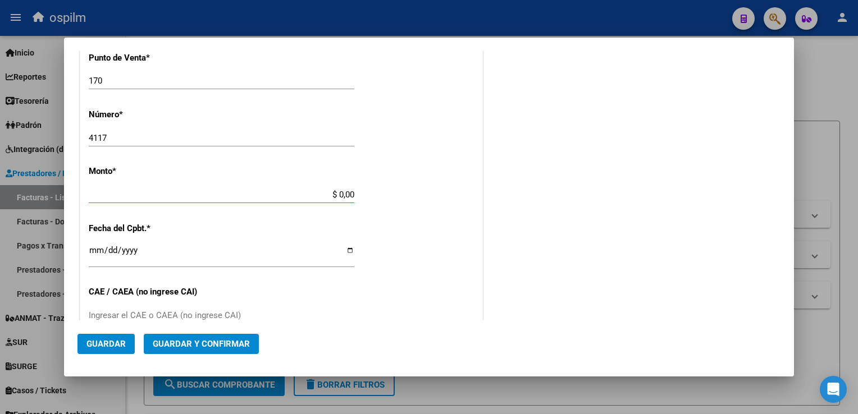
type input "75348482737660"
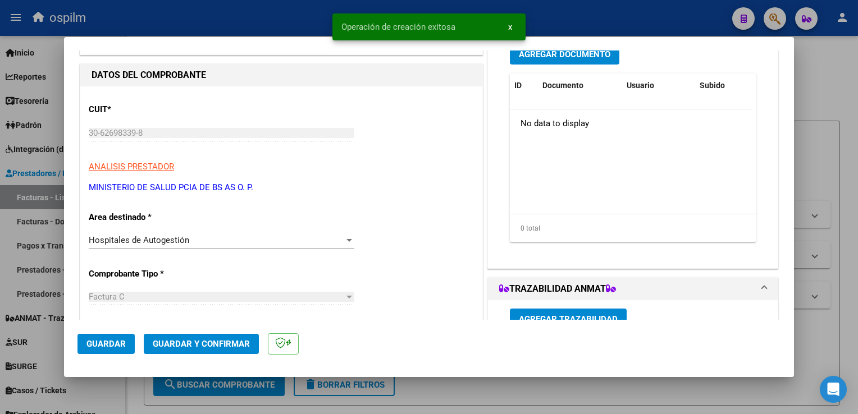
scroll to position [0, 0]
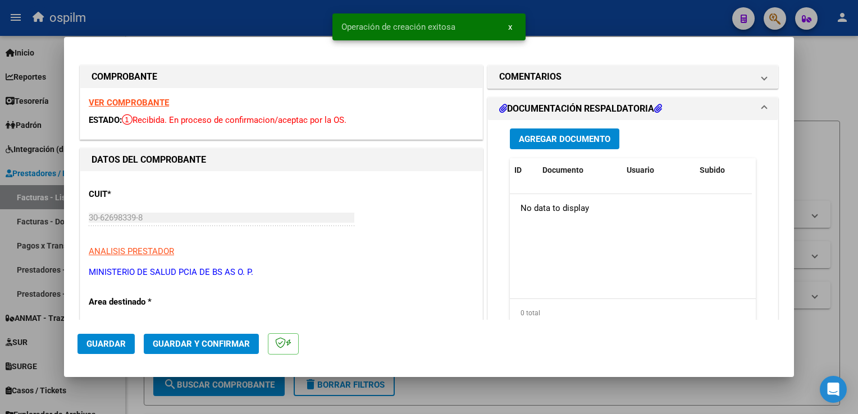
click at [551, 140] on span "Agregar Documento" at bounding box center [564, 139] width 91 height 10
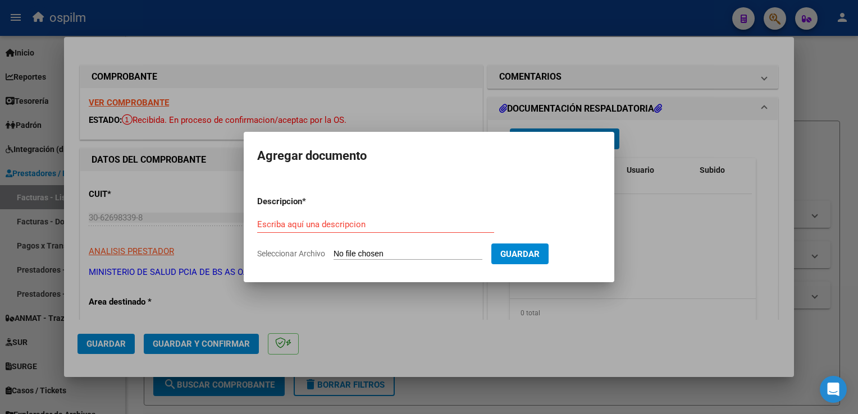
click at [412, 214] on form "Descripcion * Escriba aquí una descripcion Seleccionar Archivo Guardar" at bounding box center [429, 228] width 344 height 82
click at [415, 223] on input "Escriba aquí una descripcion" at bounding box center [375, 224] width 237 height 10
type input "Detalle"
click at [429, 255] on input "Seleccionar Archivo" at bounding box center [407, 254] width 149 height 11
type input "C:\fakepath\Anexo 4117.pdf"
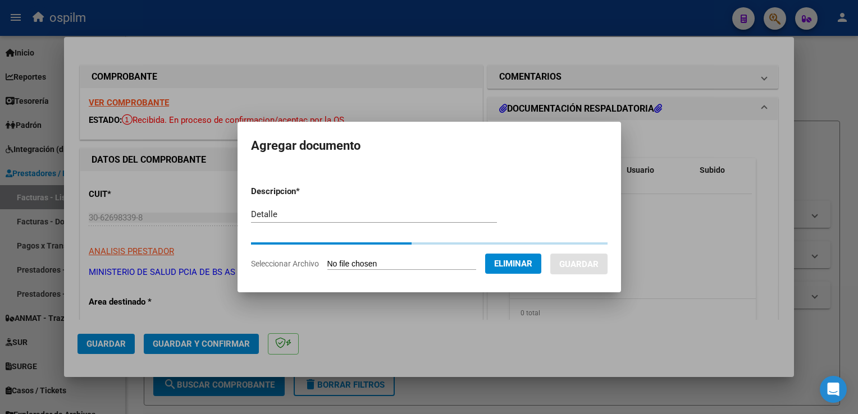
click at [496, 253] on form "Descripcion * Detalle Escriba aquí una descripcion Seleccionar Archivo Eliminar…" at bounding box center [429, 228] width 356 height 102
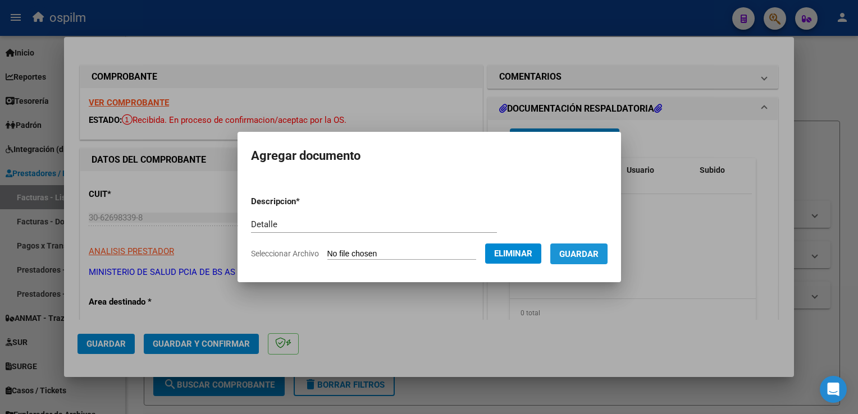
click at [575, 261] on button "Guardar" at bounding box center [578, 254] width 57 height 21
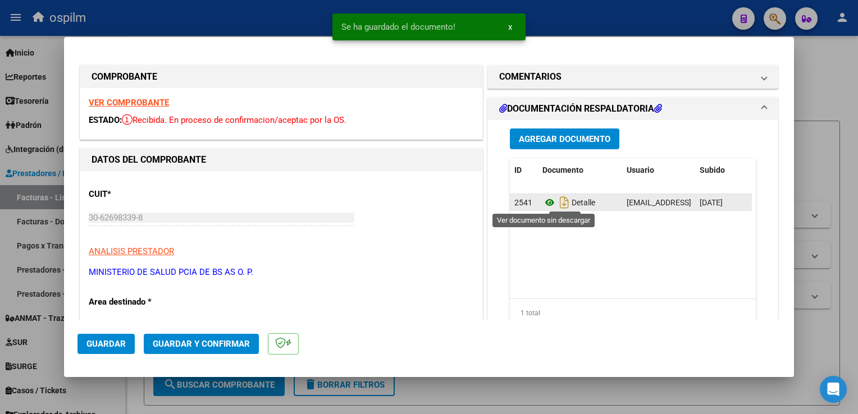
click at [542, 203] on icon at bounding box center [549, 202] width 15 height 13
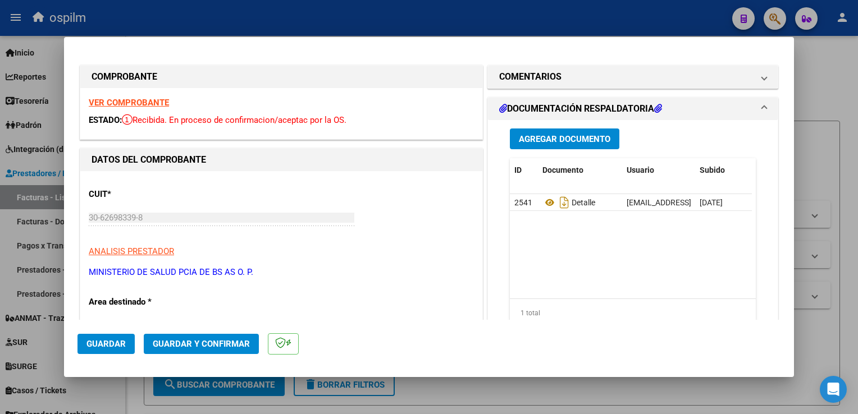
click at [199, 347] on span "Guardar y Confirmar" at bounding box center [201, 344] width 97 height 10
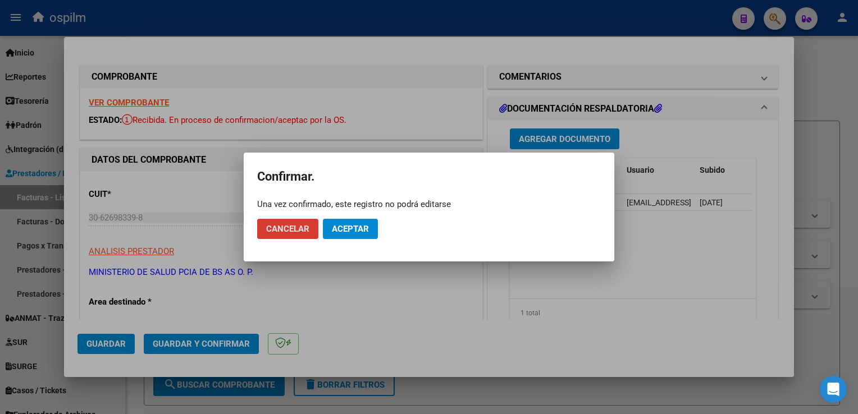
click at [354, 231] on span "Aceptar" at bounding box center [350, 229] width 37 height 10
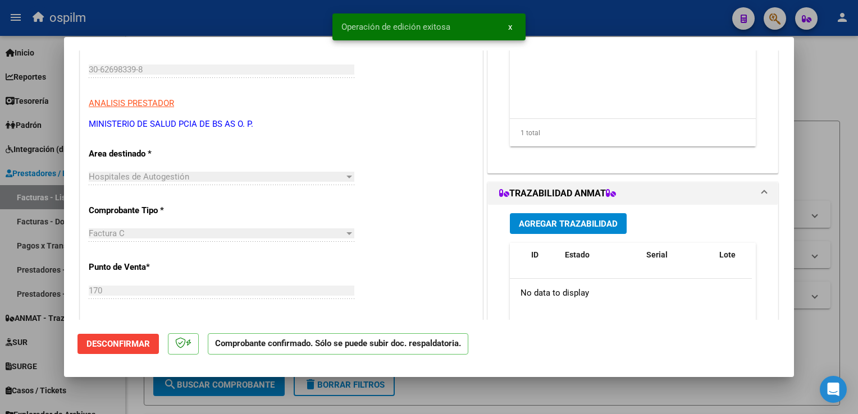
scroll to position [56, 0]
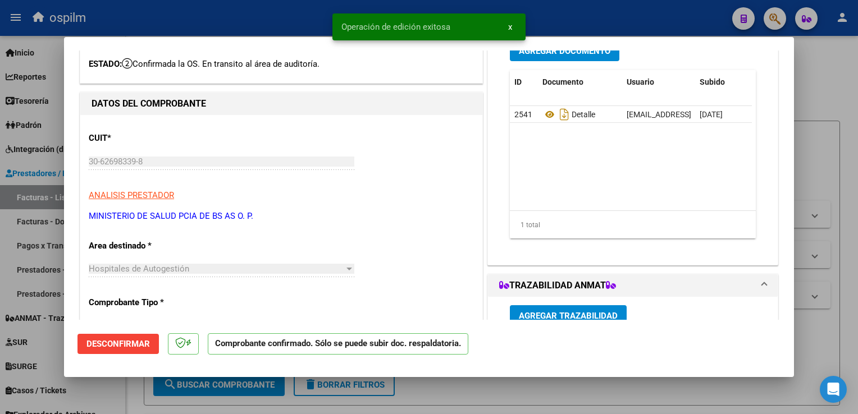
click at [838, 239] on div at bounding box center [429, 207] width 858 height 414
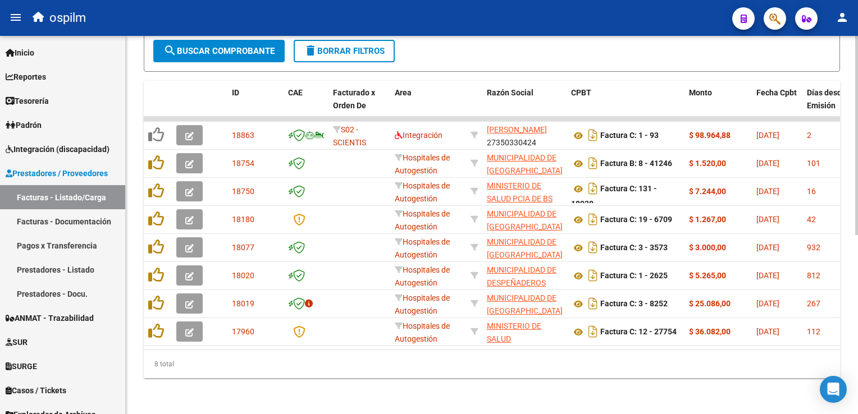
scroll to position [0, 0]
